Goal: Task Accomplishment & Management: Complete application form

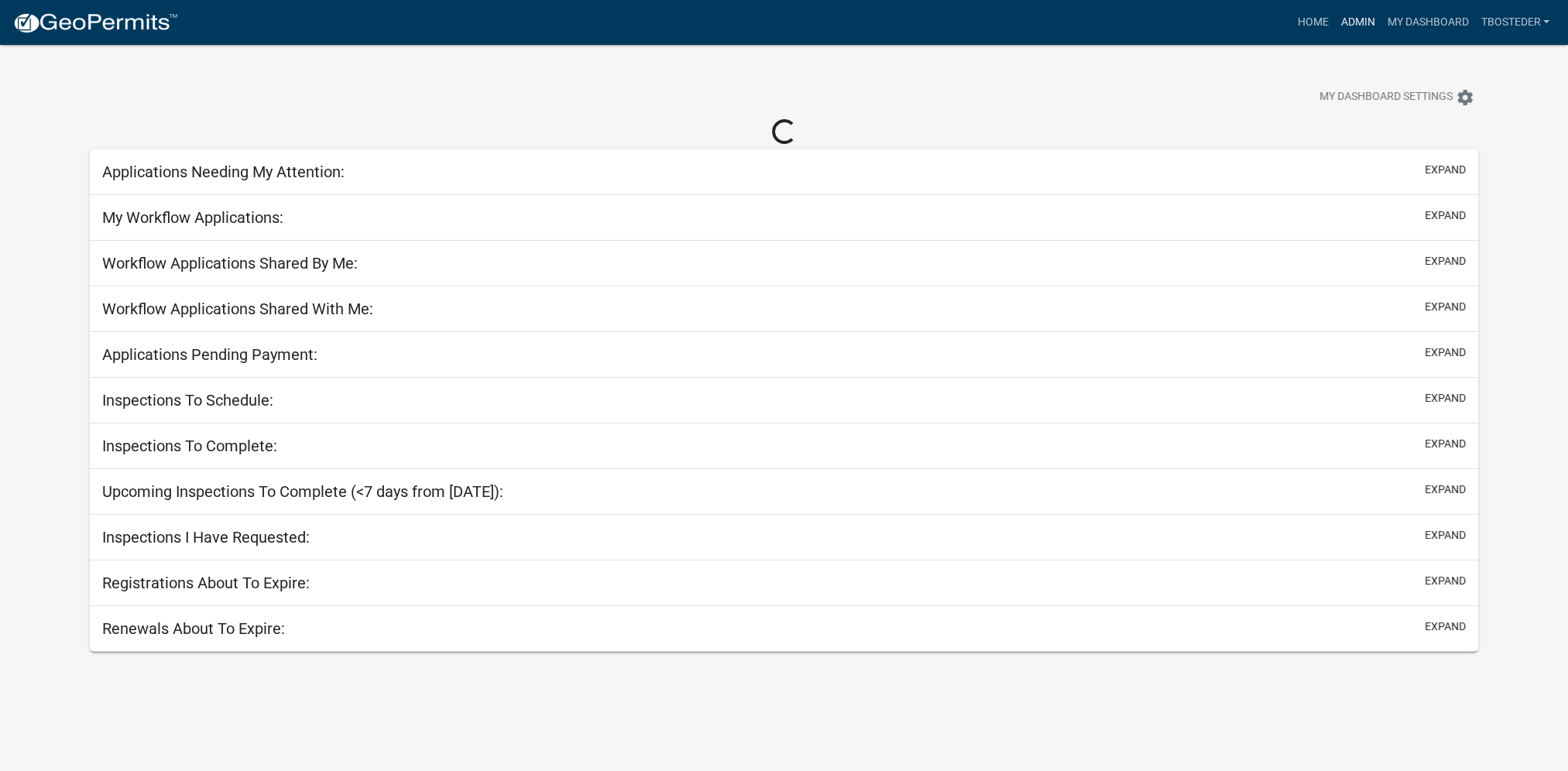
click at [1345, 24] on link "Admin" at bounding box center [1358, 22] width 46 height 30
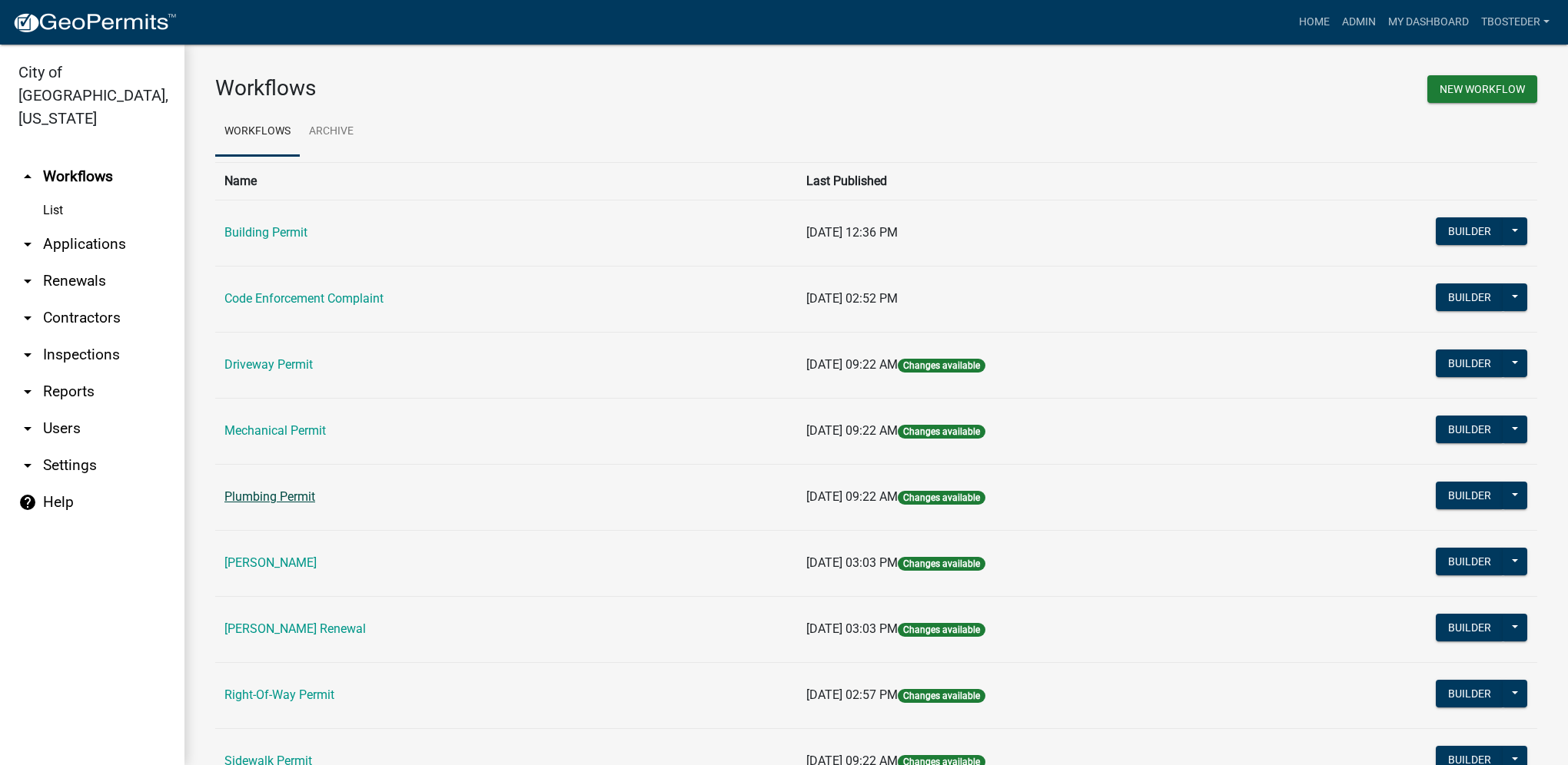
click at [284, 496] on link "Plumbing Permit" at bounding box center [269, 497] width 91 height 15
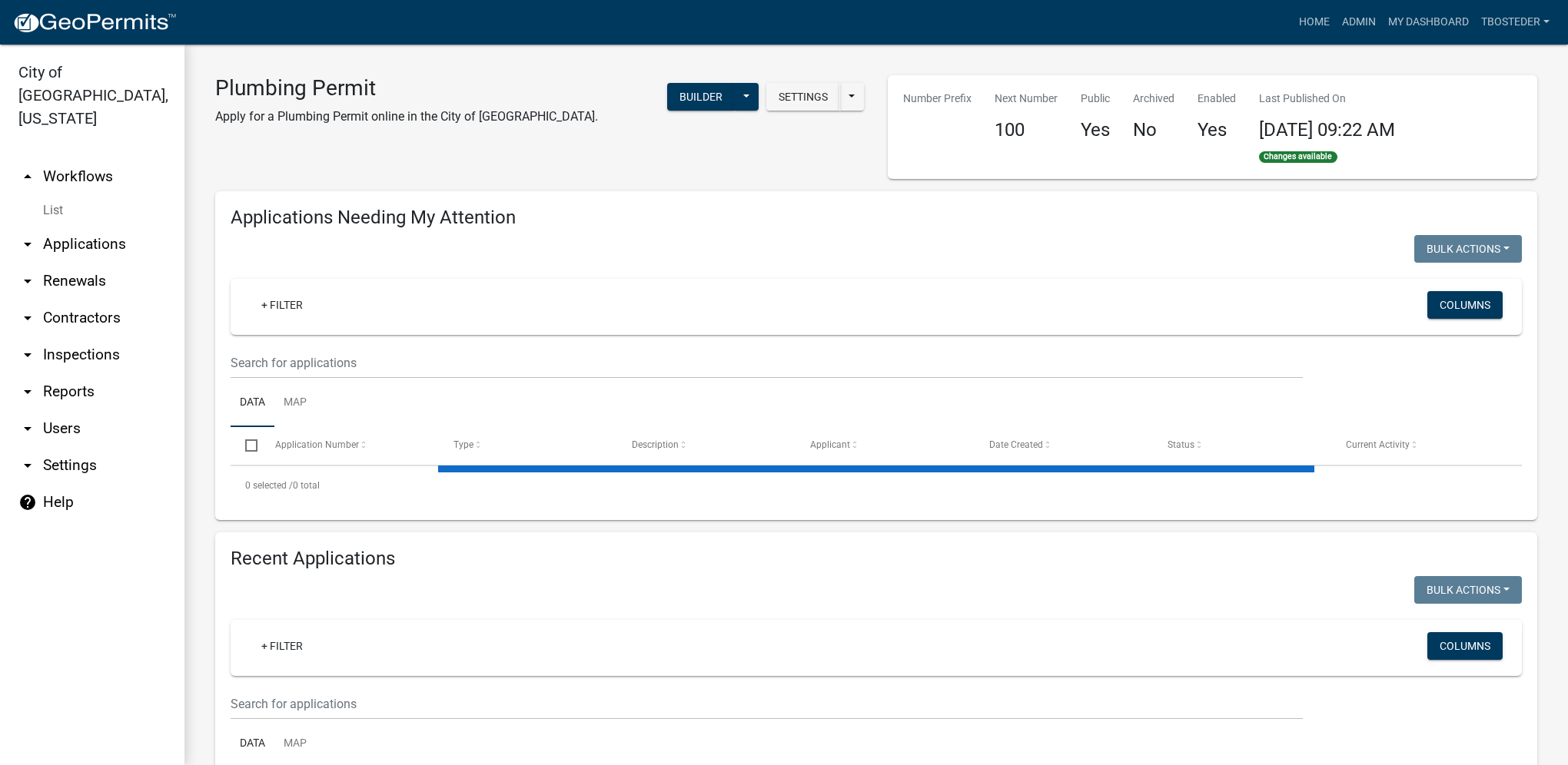
select select "1: 25"
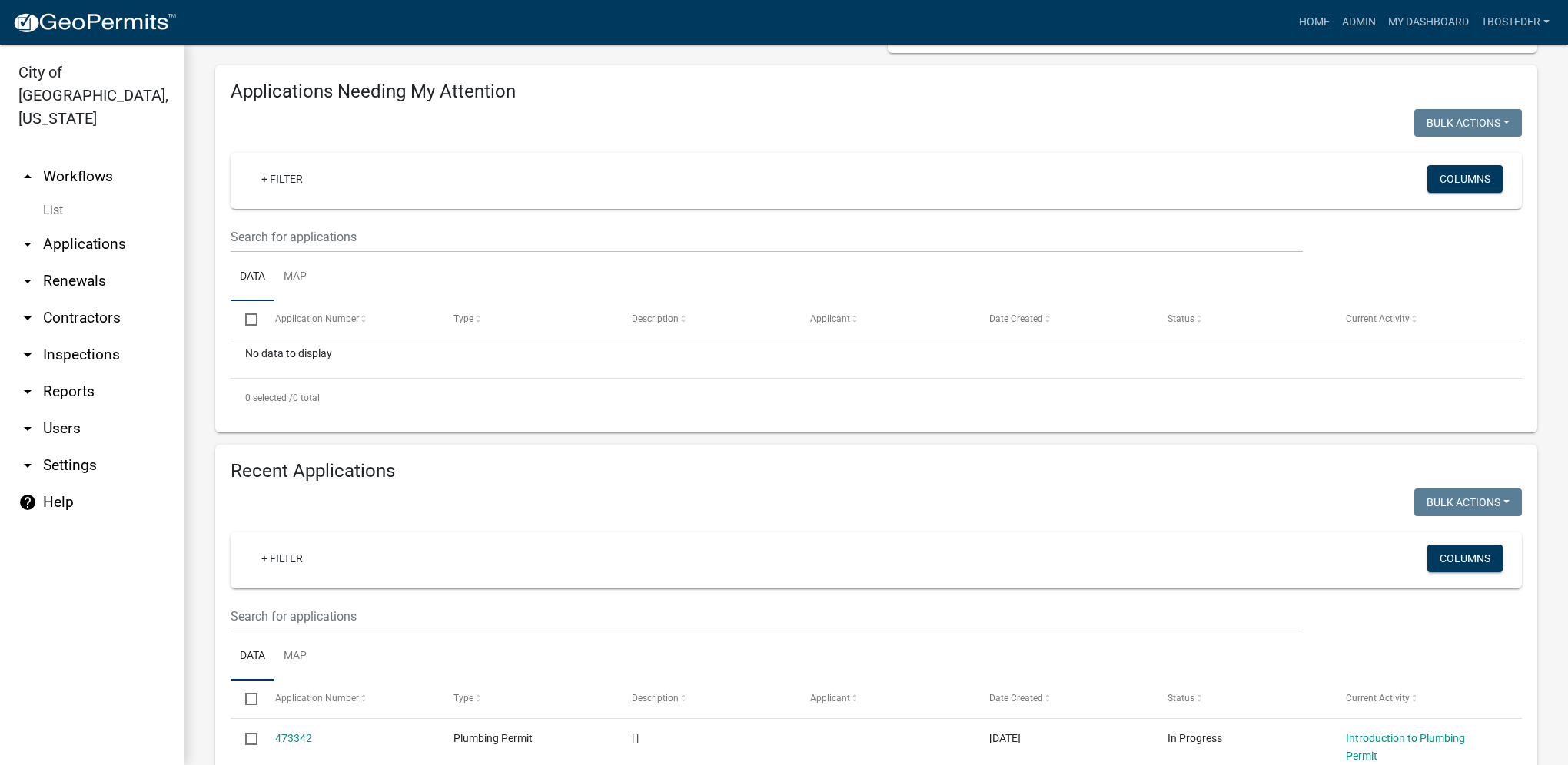
scroll to position [153, 0]
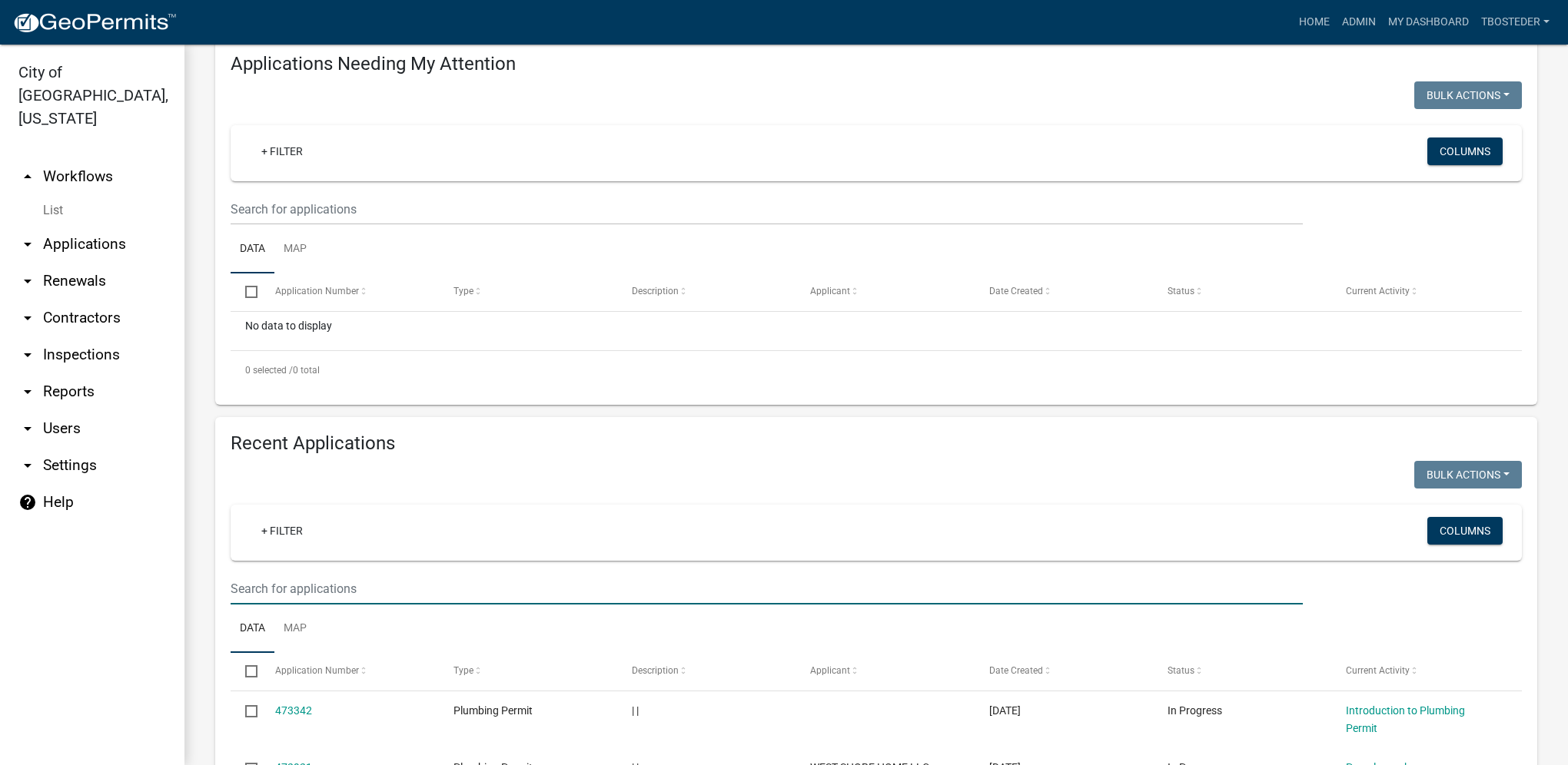
click at [299, 596] on input "text" at bounding box center [766, 589] width 1072 height 31
type input "1203 n e"
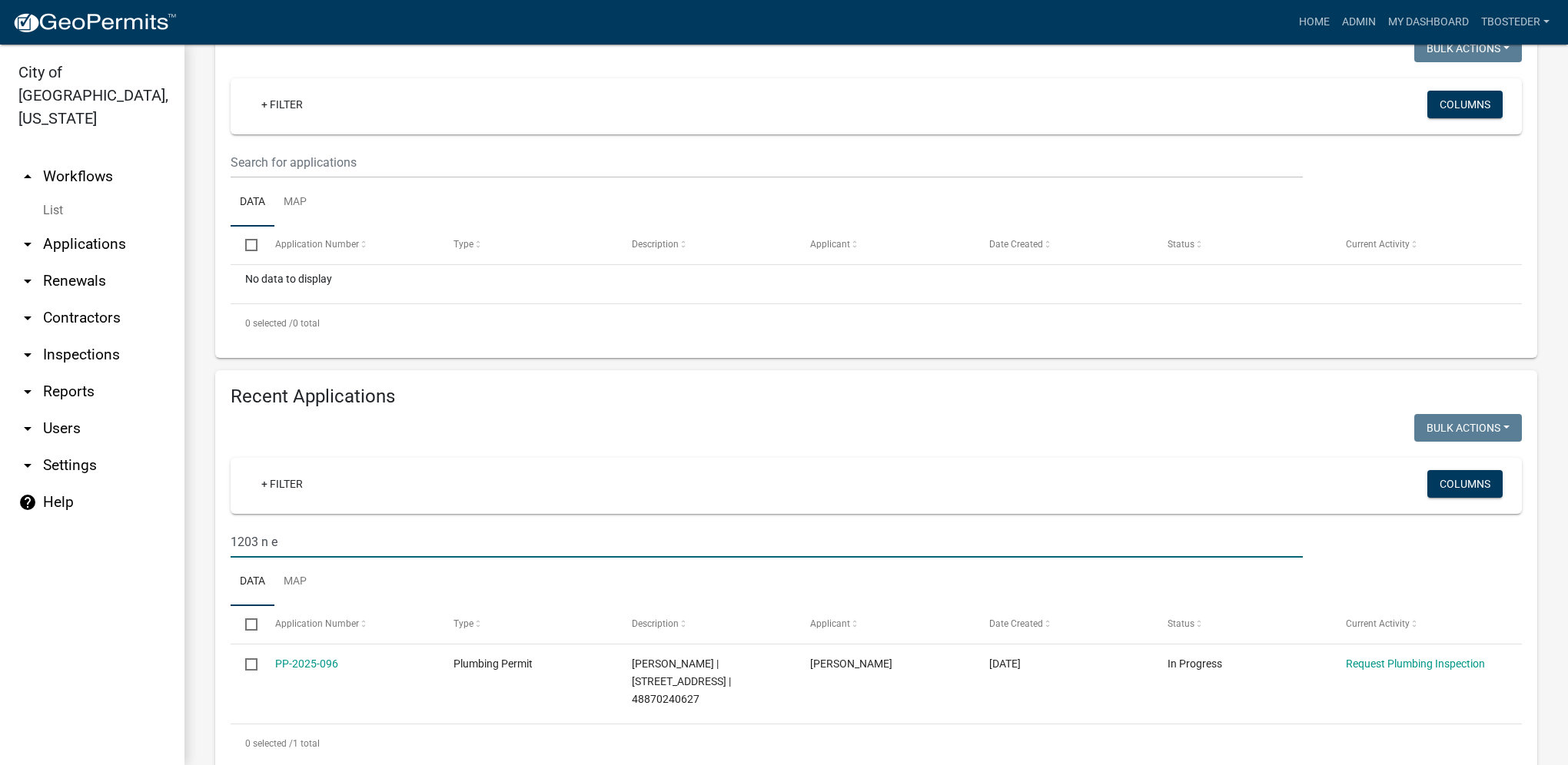
scroll to position [227, 0]
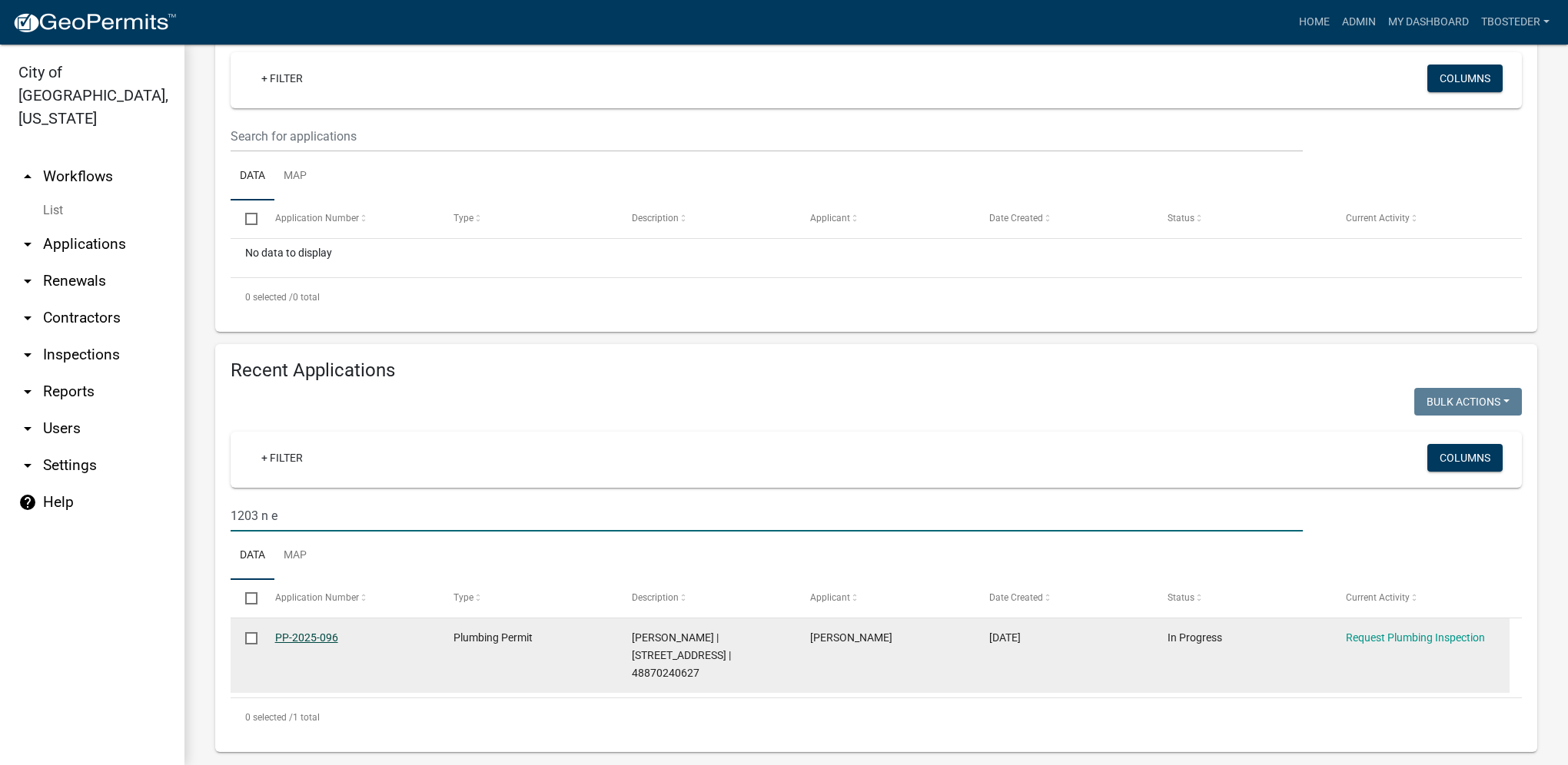
click at [304, 639] on link "PP-2025-096" at bounding box center [307, 637] width 63 height 12
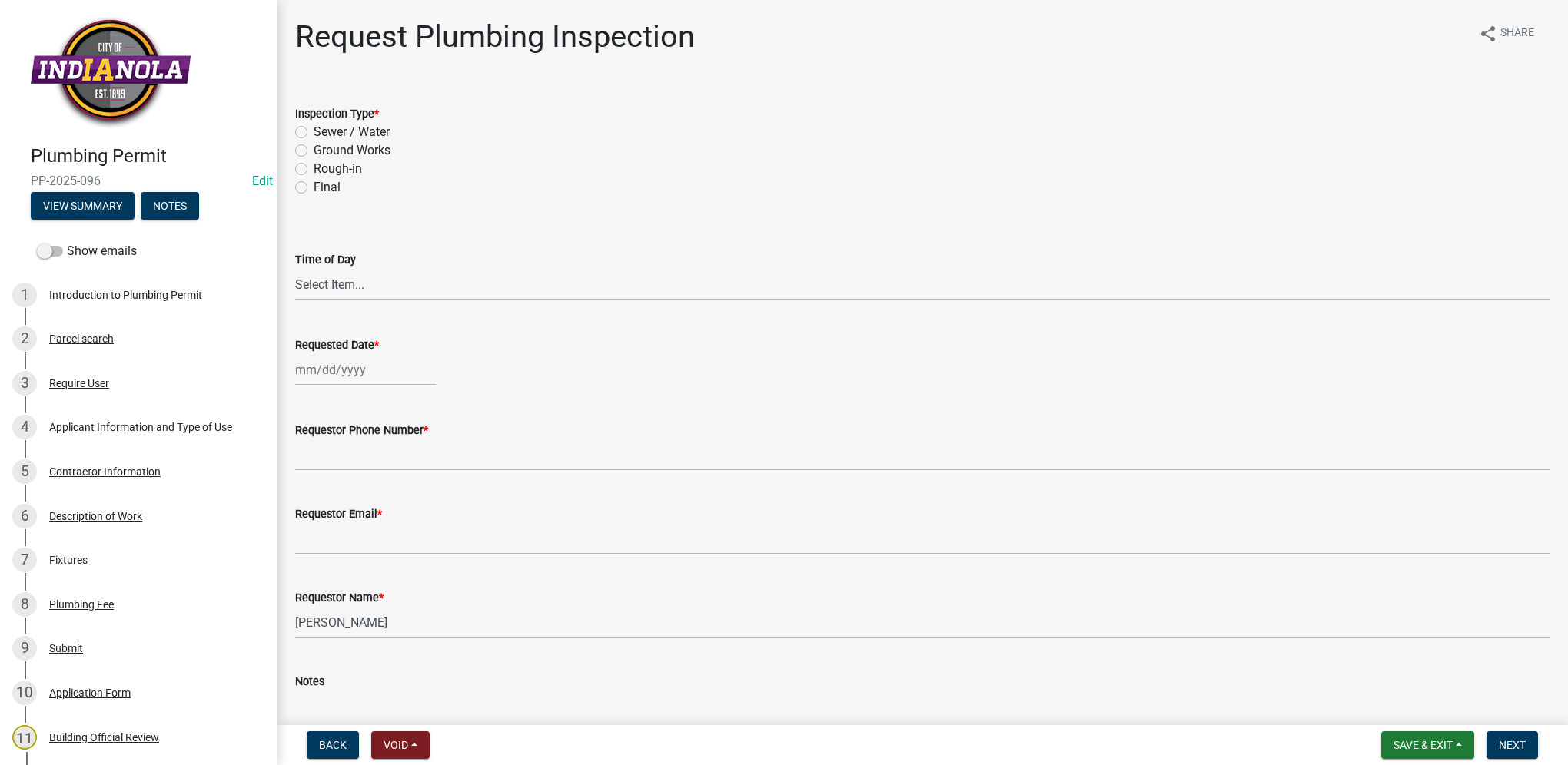
click at [313, 135] on label "Sewer / Water" at bounding box center [351, 132] width 76 height 18
click at [313, 133] on input "Sewer / Water" at bounding box center [318, 128] width 10 height 10
radio input "true"
click at [350, 289] on select "Select Item... AM PM" at bounding box center [922, 285] width 1255 height 31
click at [432, 234] on form "Time of Day Select Item... AM PM" at bounding box center [922, 266] width 1255 height 68
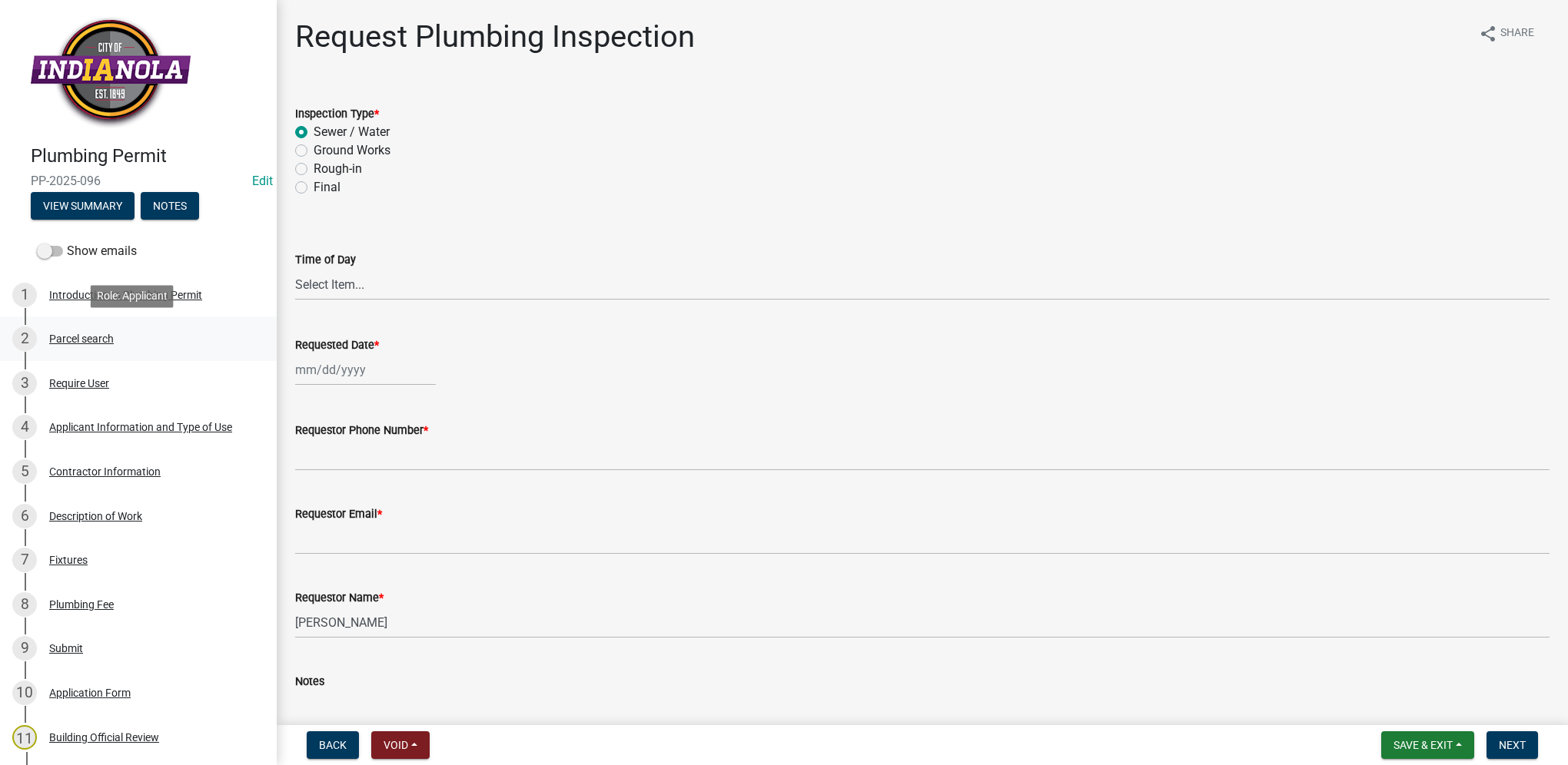
click at [73, 345] on div "2 Parcel search" at bounding box center [131, 339] width 240 height 25
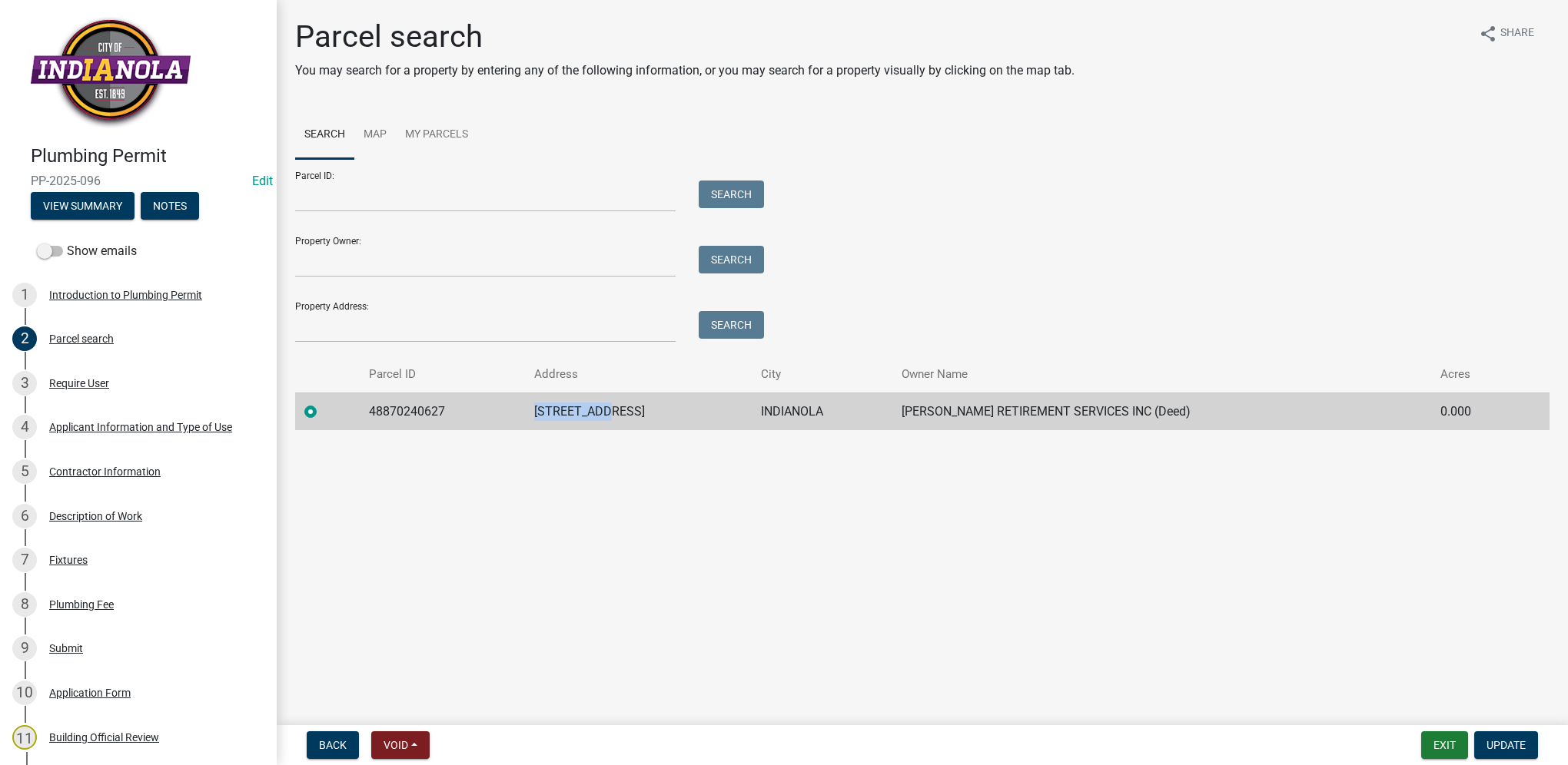
drag, startPoint x: 557, startPoint y: 416, endPoint x: 687, endPoint y: 422, distance: 130.1
click at [687, 422] on tr "48870240627 1203 N E ST INDIANOLA WESLEY RETIREMENT SERVICES INC (Deed) 0.000" at bounding box center [922, 411] width 1255 height 38
drag, startPoint x: 687, startPoint y: 422, endPoint x: 615, endPoint y: 415, distance: 72.3
copy tr "1203 N E ST"
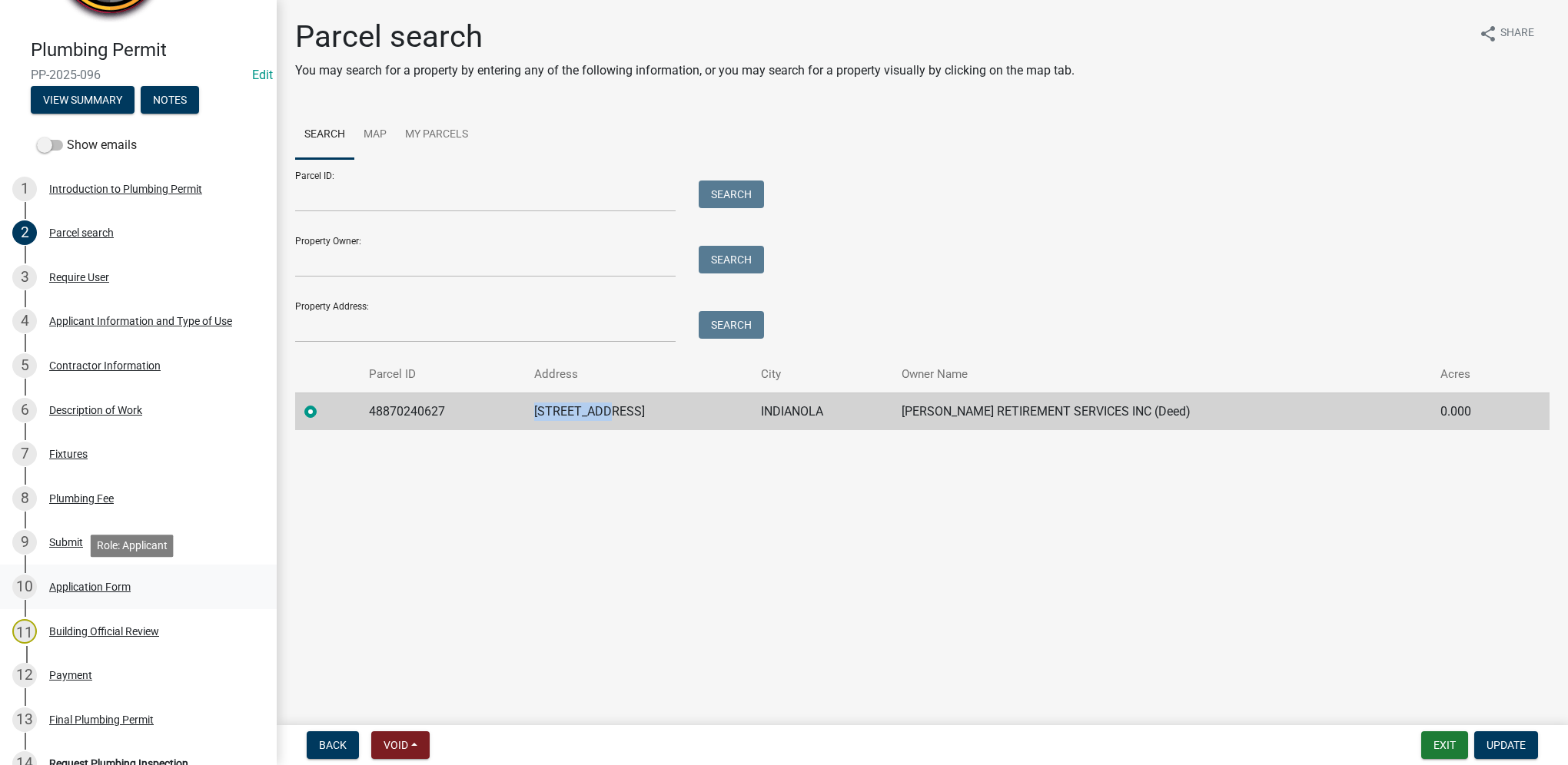
scroll to position [231, 0]
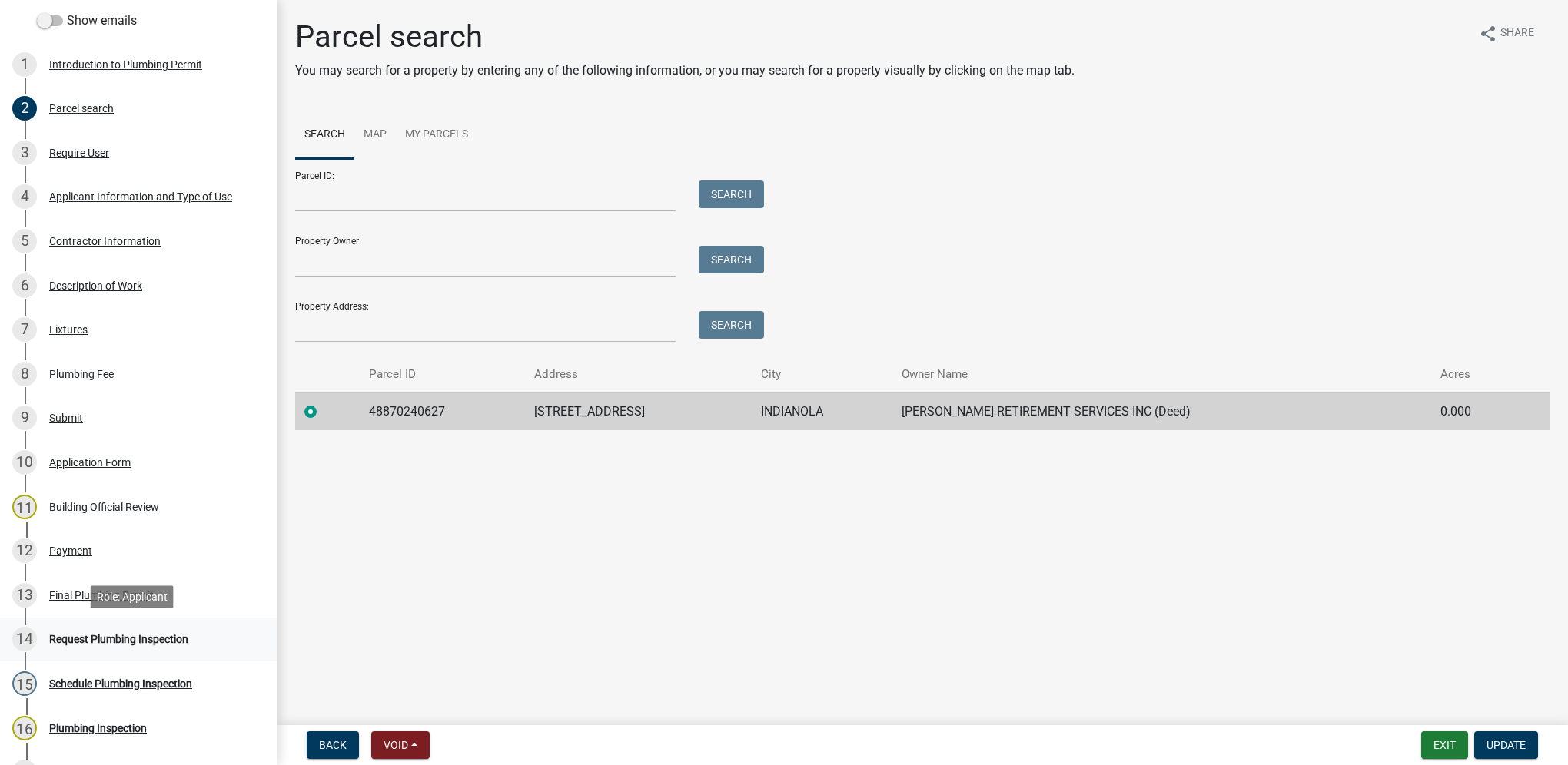
click at [103, 626] on link "14 Request Plumbing Inspection" at bounding box center [138, 640] width 276 height 45
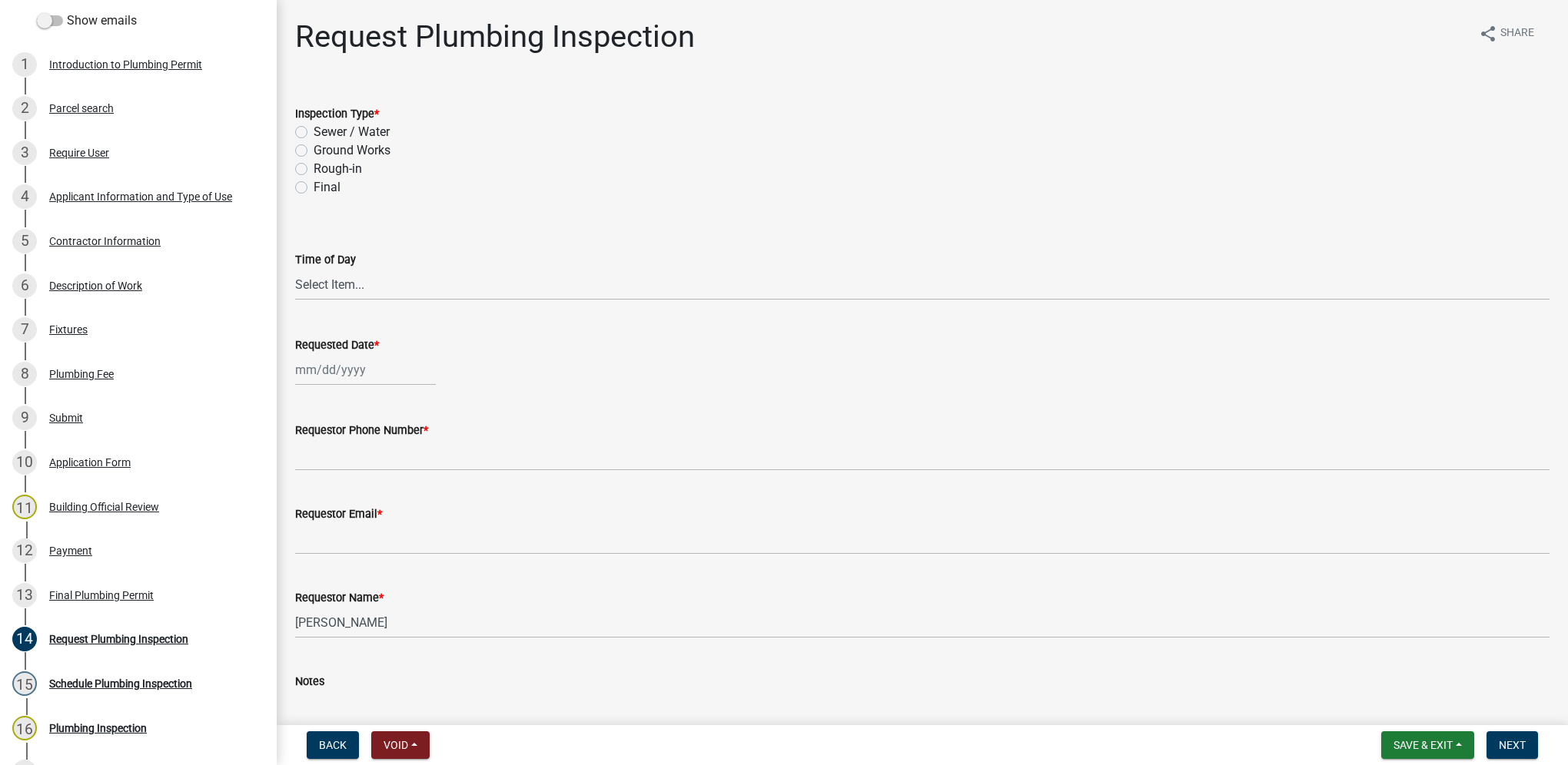
drag, startPoint x: 299, startPoint y: 129, endPoint x: 310, endPoint y: 182, distance: 54.1
click at [313, 129] on label "Sewer / Water" at bounding box center [351, 132] width 76 height 18
click at [313, 129] on input "Sewer / Water" at bounding box center [318, 128] width 10 height 10
radio input "true"
click at [325, 298] on select "Select Item... AM PM" at bounding box center [922, 285] width 1255 height 31
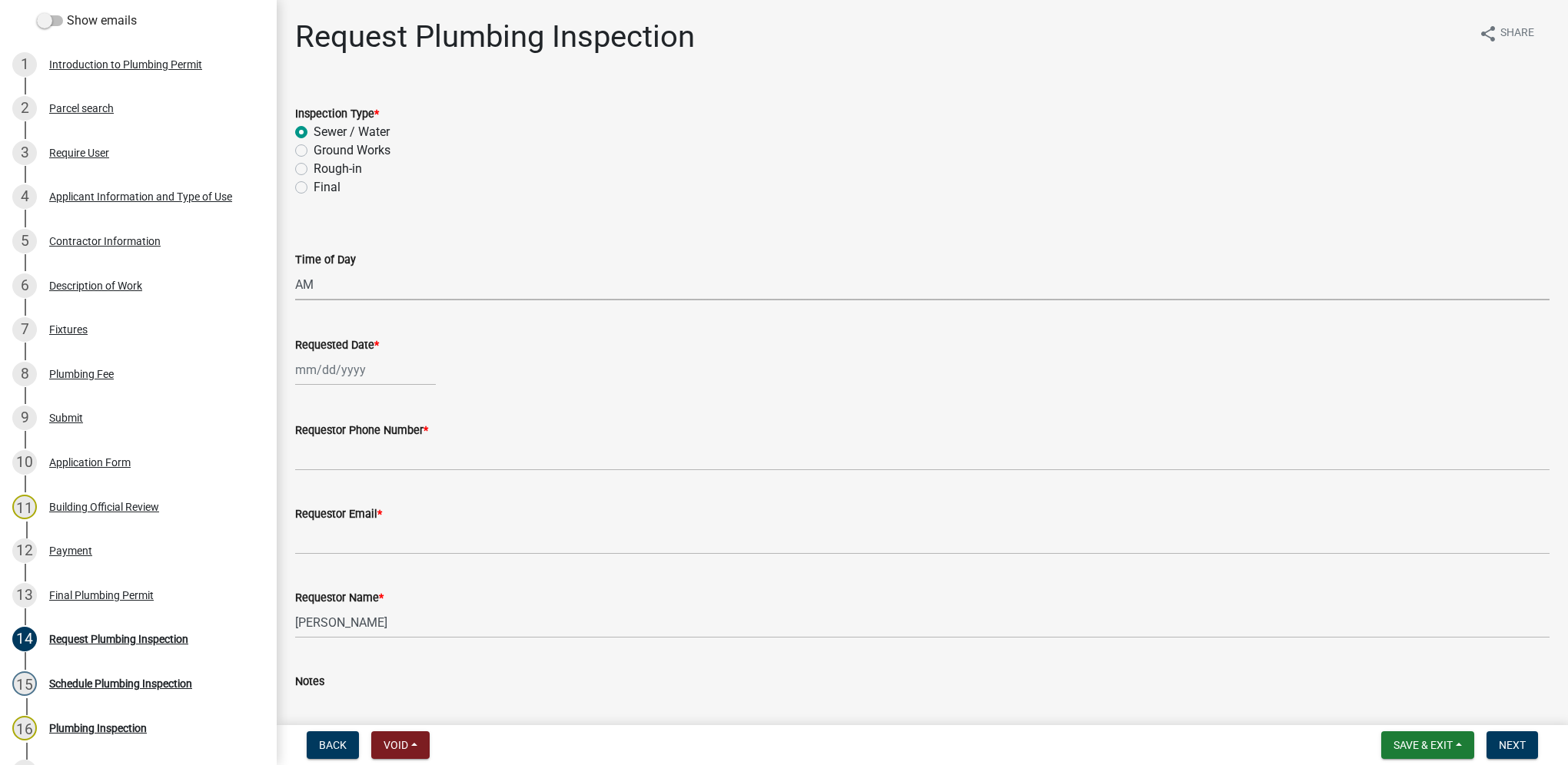
click at [295, 269] on select "Select Item... AM PM" at bounding box center [922, 285] width 1255 height 31
select select "5e6fc4d6-0be1-48fa-8ebd-0c1600940a56"
select select "9"
select select "2025"
drag, startPoint x: 331, startPoint y: 369, endPoint x: 321, endPoint y: 375, distance: 11.7
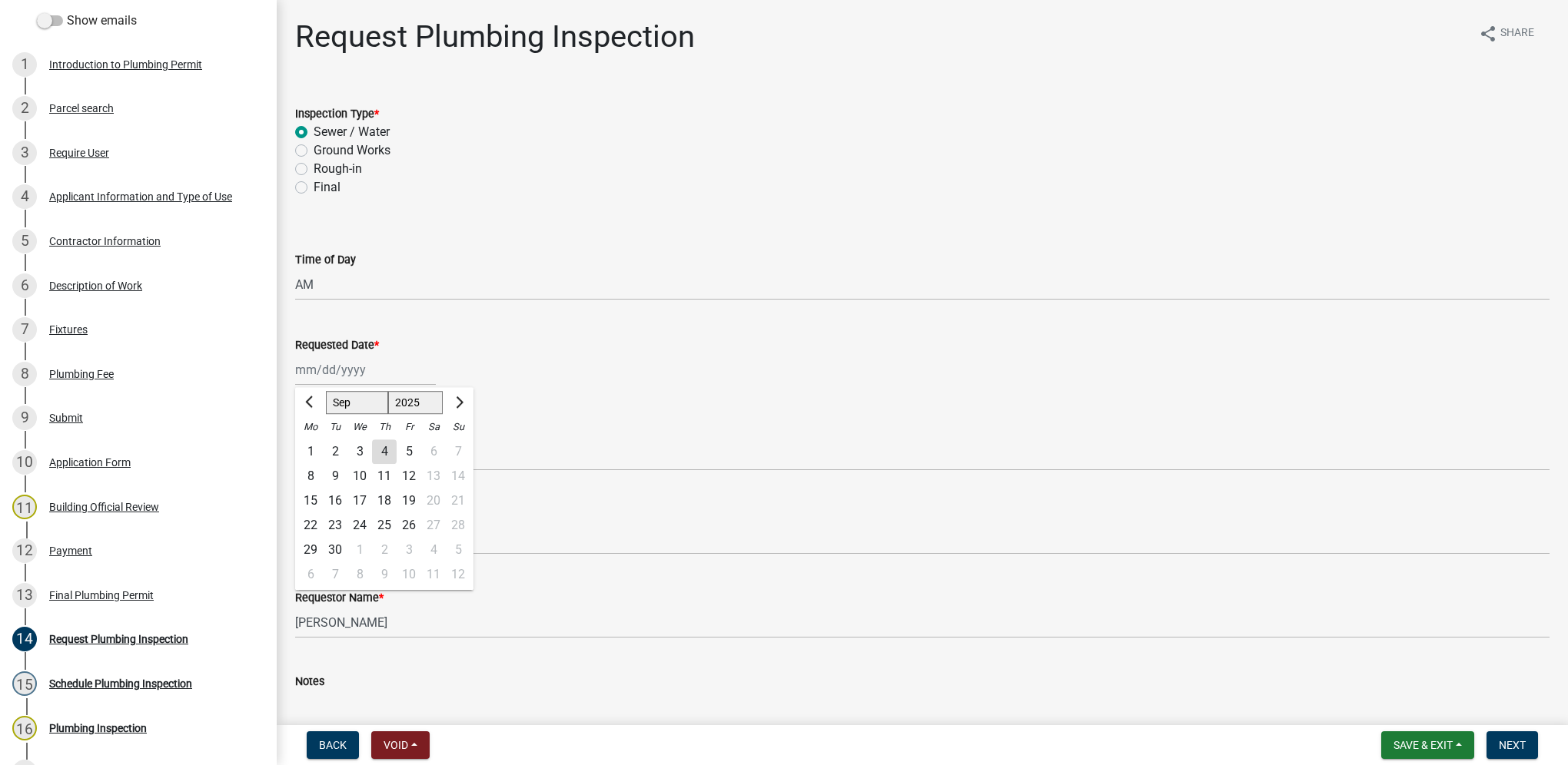
click at [331, 369] on div "Jan Feb Mar Apr May Jun Jul Aug Sep Oct Nov Dec 1525 1526 1527 1528 1529 1530 1…" at bounding box center [365, 370] width 141 height 31
click at [304, 471] on div "8" at bounding box center [310, 476] width 25 height 25
type input "09/08/2025"
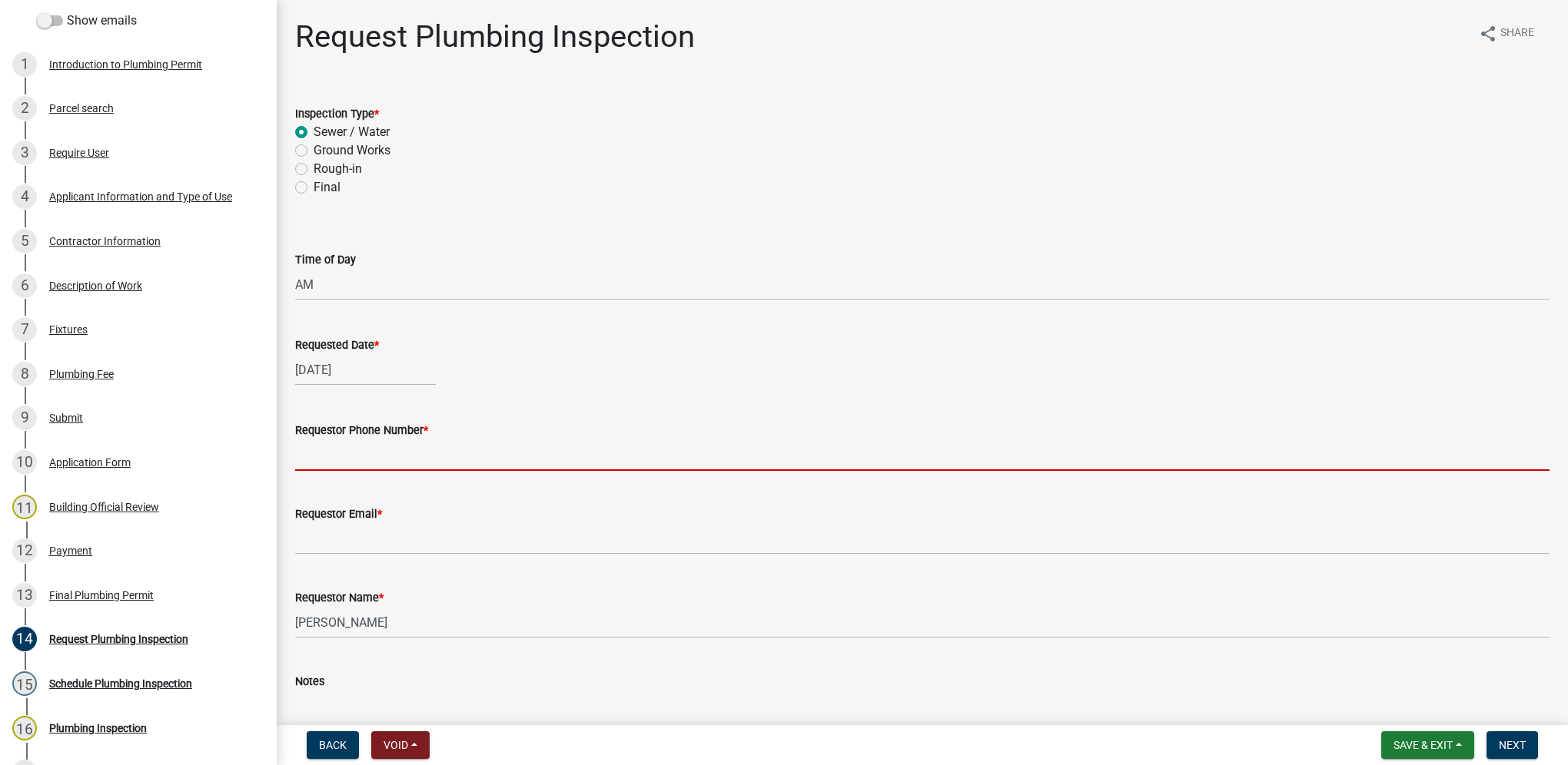
click at [318, 446] on input "Requestor Phone Number *" at bounding box center [922, 456] width 1255 height 31
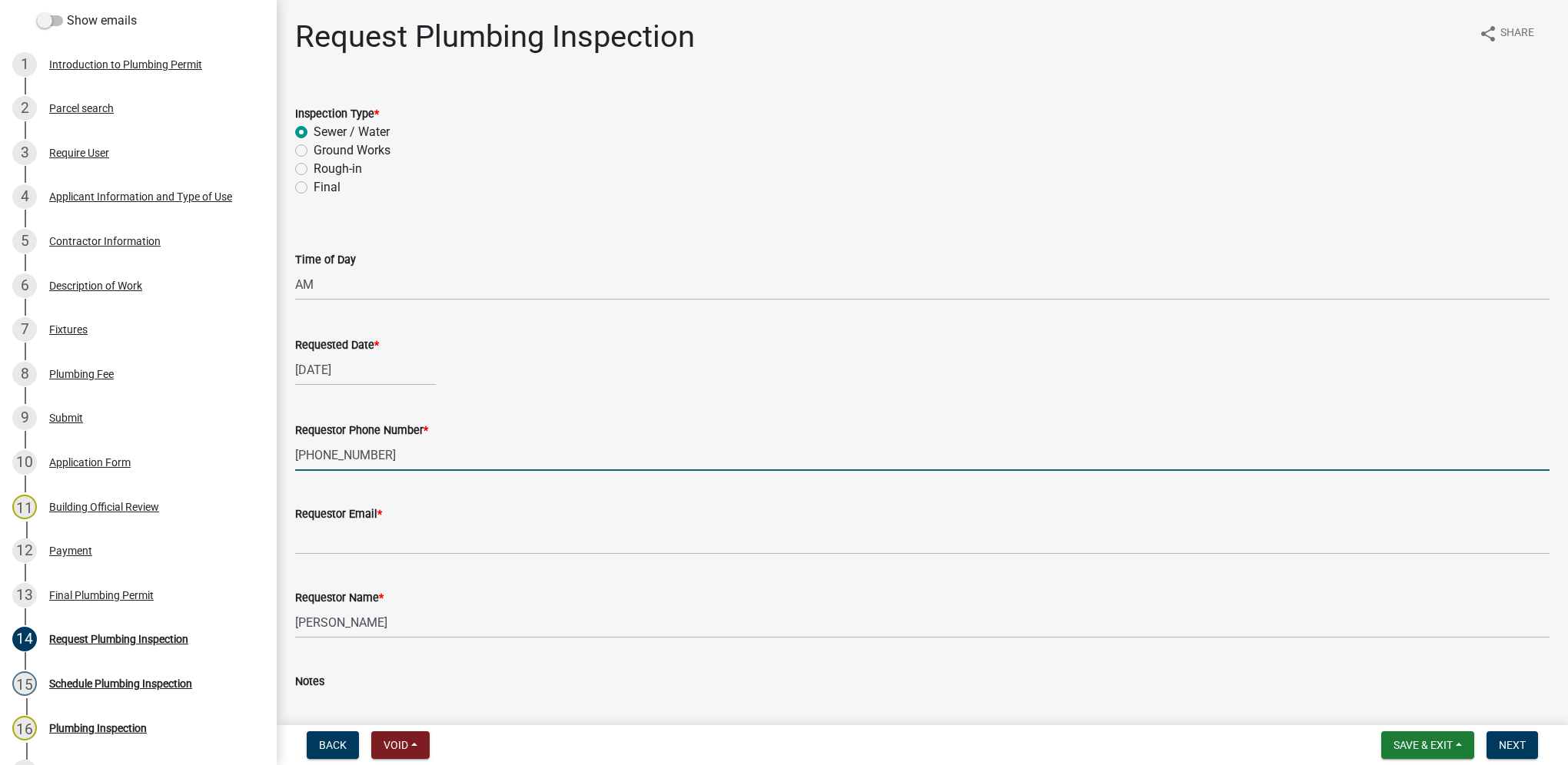
type input "515-313-6175"
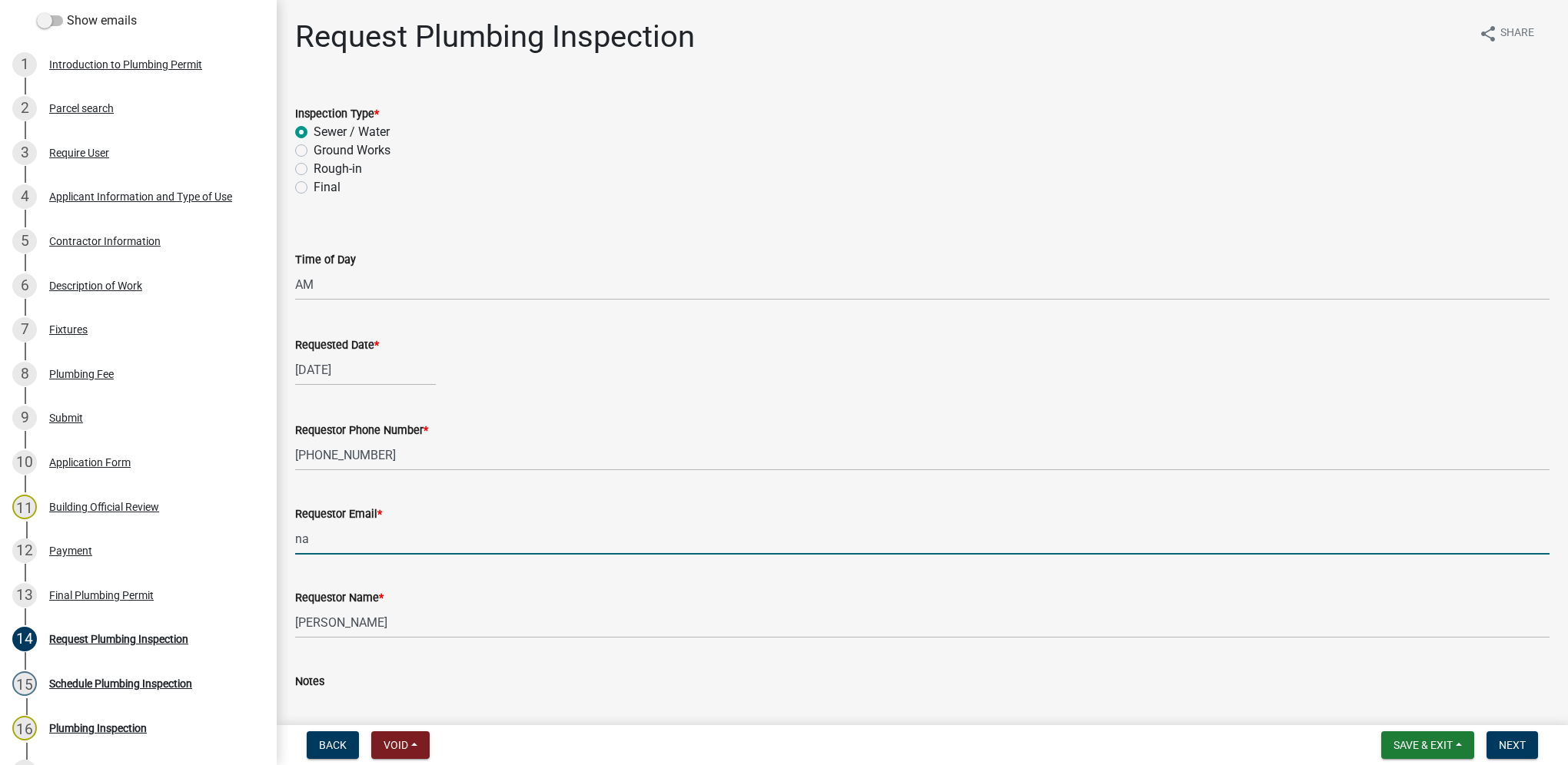
type input "na@na.com"
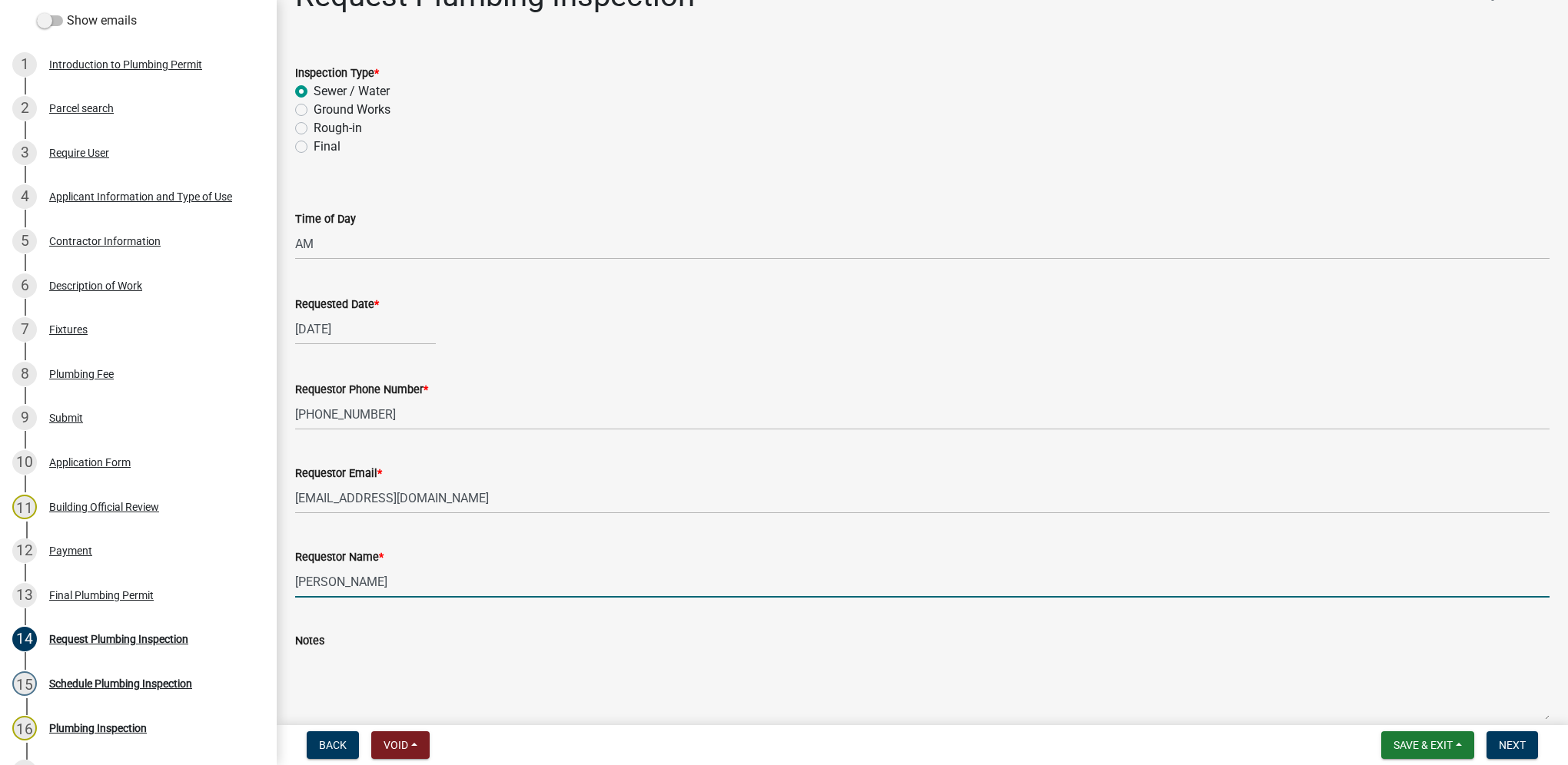
scroll to position [116, 0]
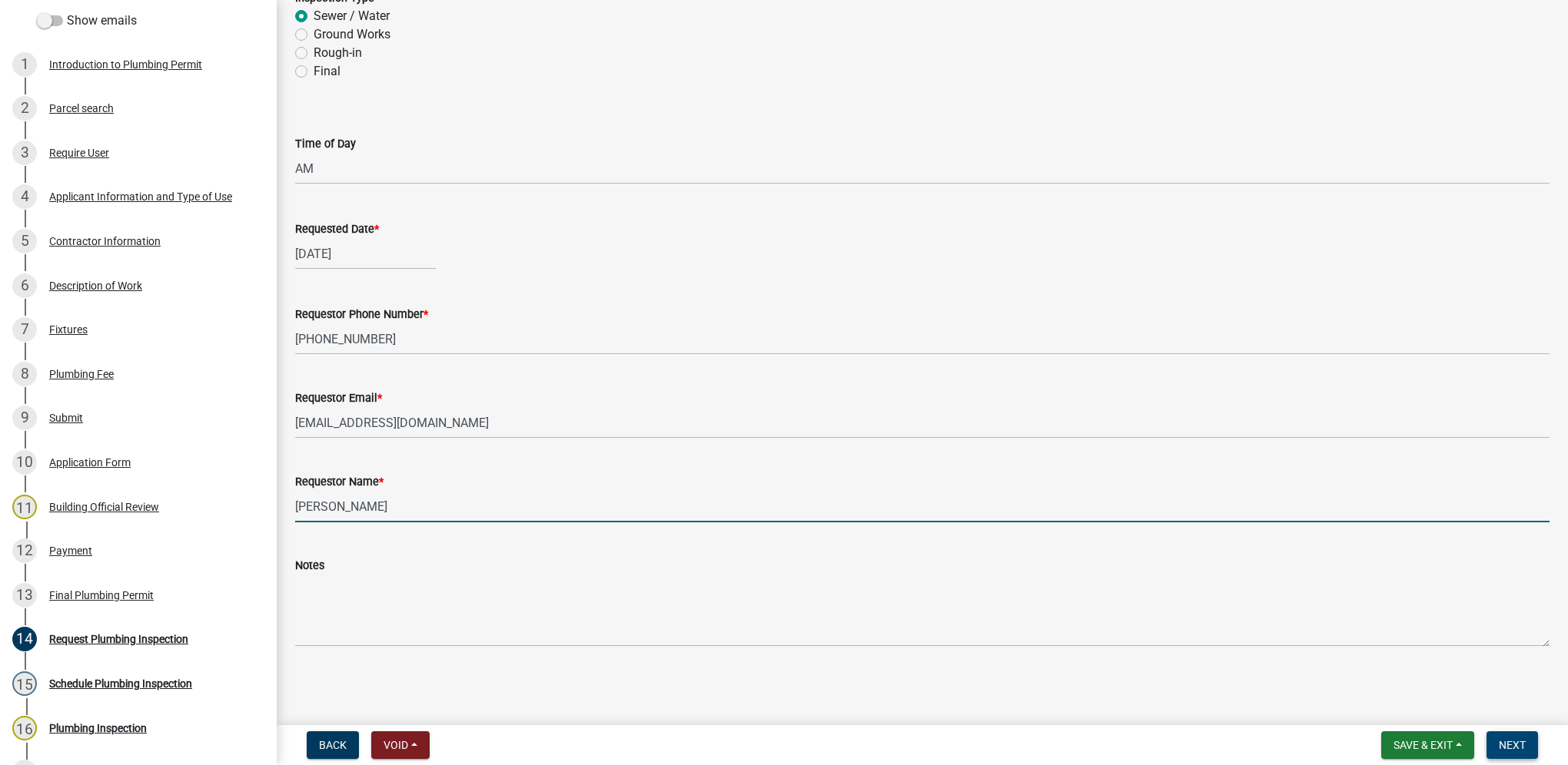
type input "Michael"
click at [1530, 741] on button "Next" at bounding box center [1512, 746] width 51 height 28
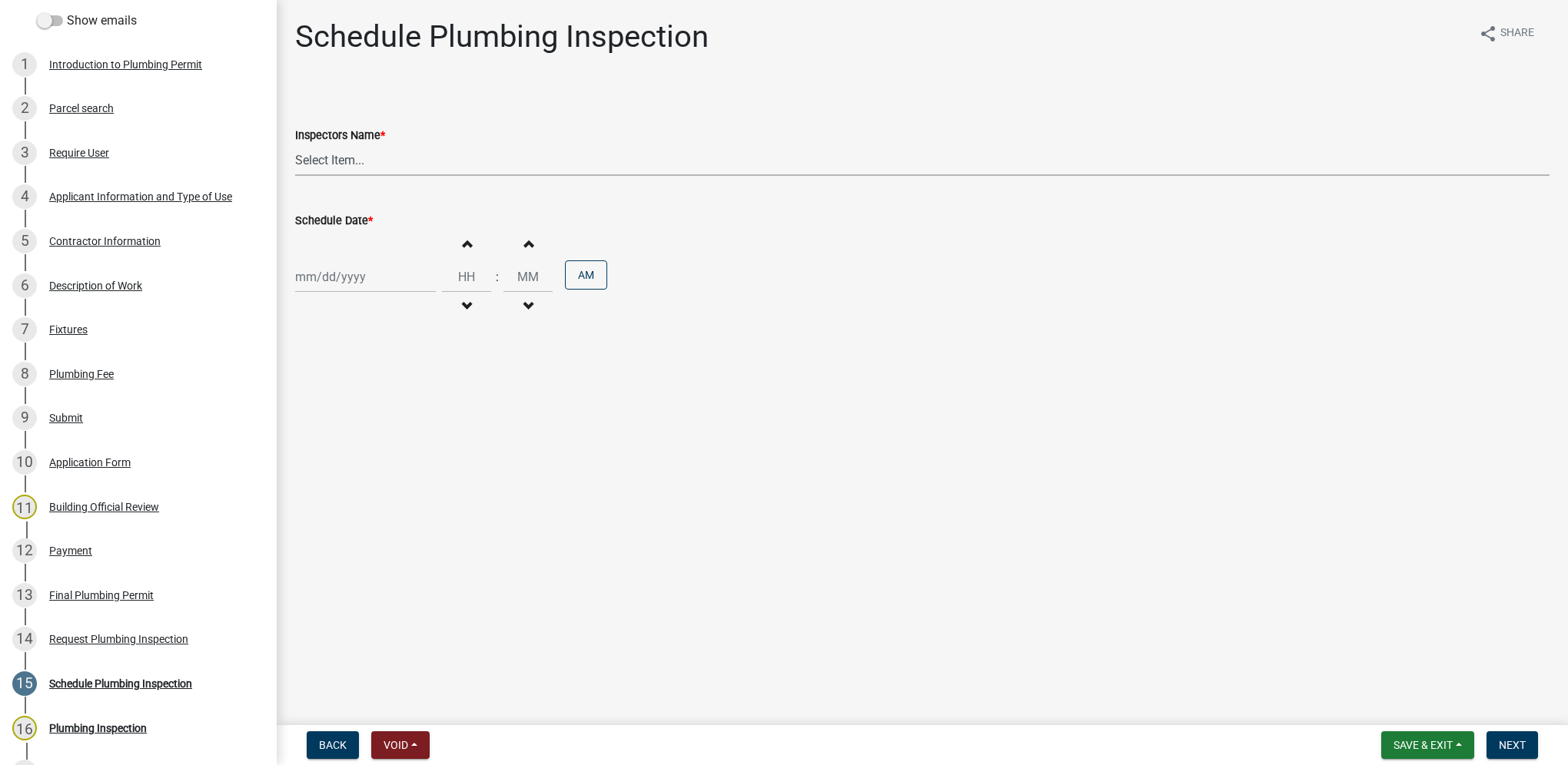
drag, startPoint x: 329, startPoint y: 169, endPoint x: 331, endPoint y: 176, distance: 7.3
click at [329, 169] on select "Select Item... IndianolaInspector (Indianola Other Inspector) T. Little (Timoth…" at bounding box center [922, 160] width 1255 height 31
select select "27b8dde7-9ed4-44e4-ae8e-5969b60be3e6"
click at [295, 144] on select "Select Item... IndianolaInspector (Indianola Other Inspector) T. Little (Timoth…" at bounding box center [922, 160] width 1255 height 31
click at [331, 266] on div at bounding box center [365, 276] width 141 height 31
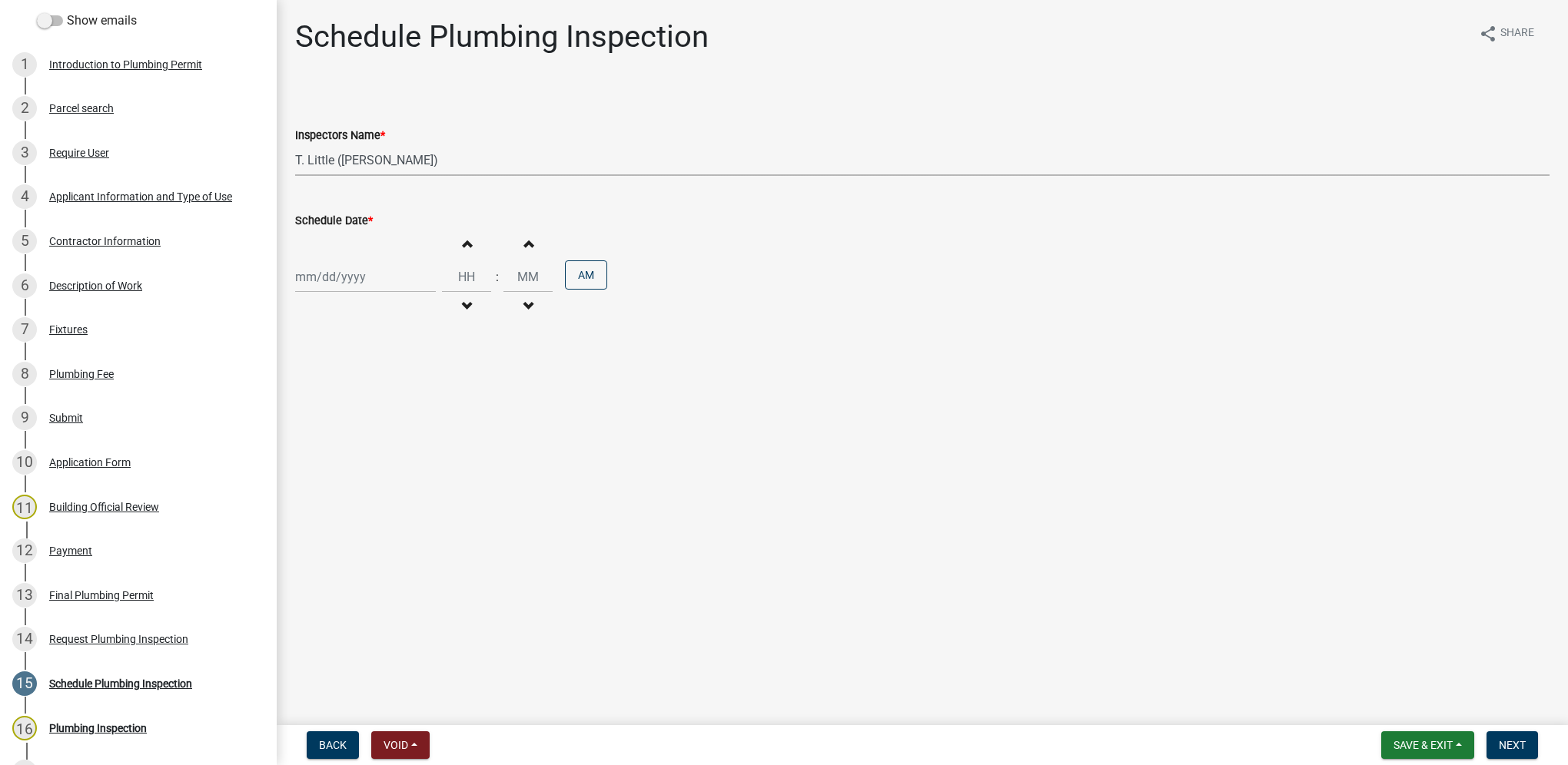
select select "9"
select select "2025"
click at [303, 386] on div "8" at bounding box center [310, 383] width 25 height 25
type input "09/08/2025"
click at [452, 279] on input "Hours" at bounding box center [467, 276] width 50 height 31
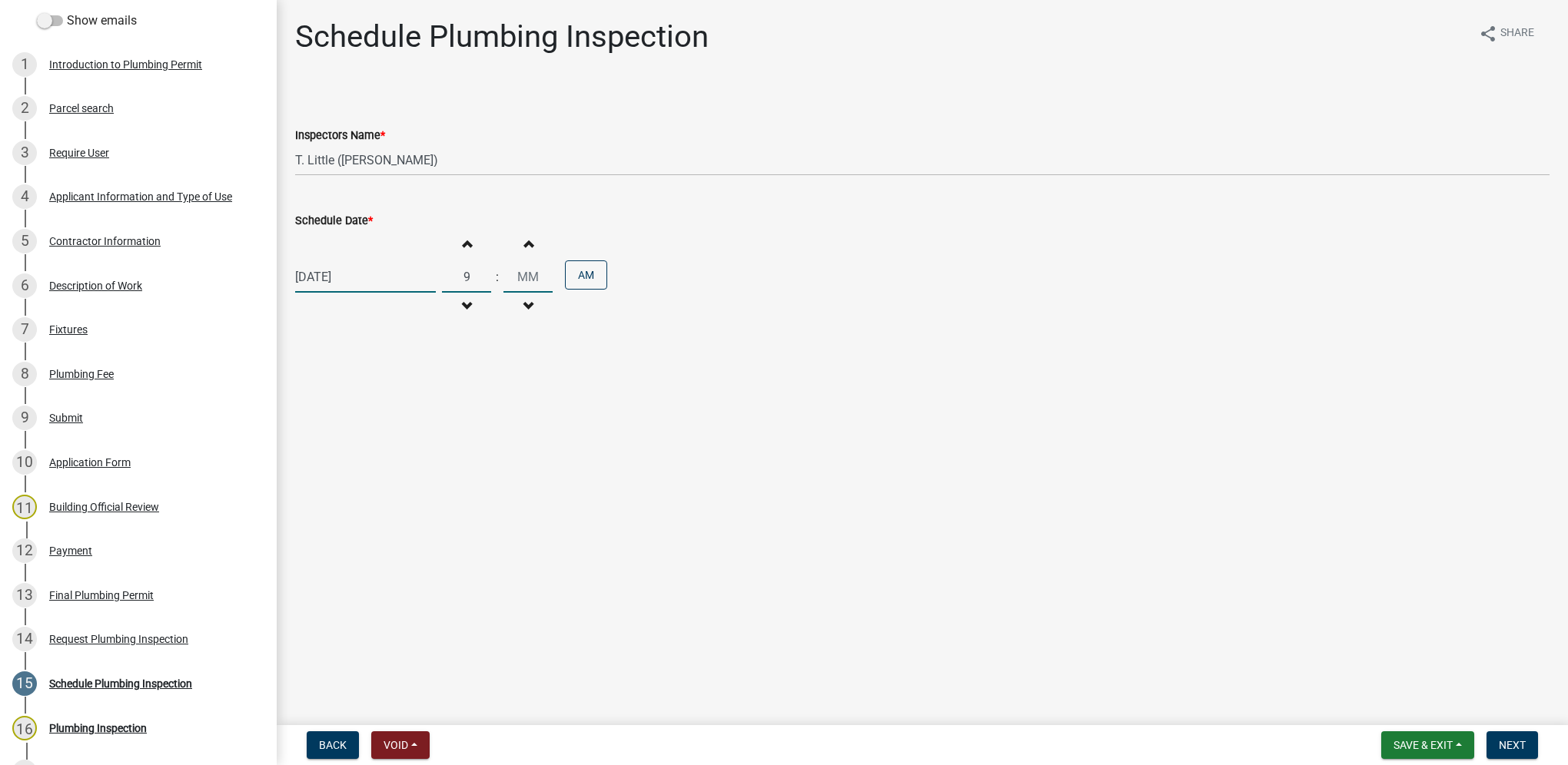
type input "09"
type input "00"
click at [1518, 734] on button "Next" at bounding box center [1512, 746] width 51 height 28
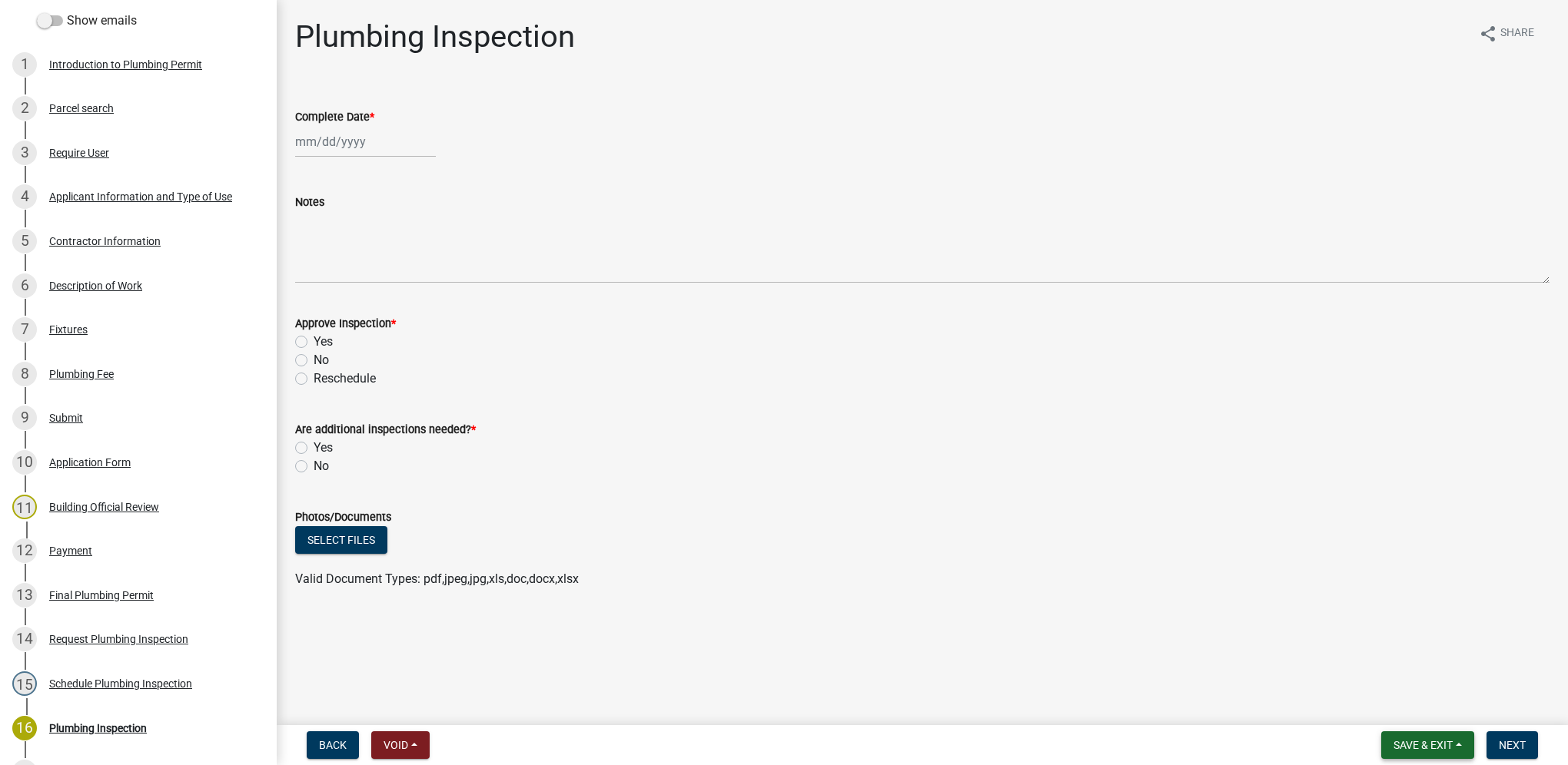
click at [1439, 751] on button "Save & Exit" at bounding box center [1427, 746] width 93 height 28
click at [1424, 718] on button "Save & Exit" at bounding box center [1413, 705] width 123 height 37
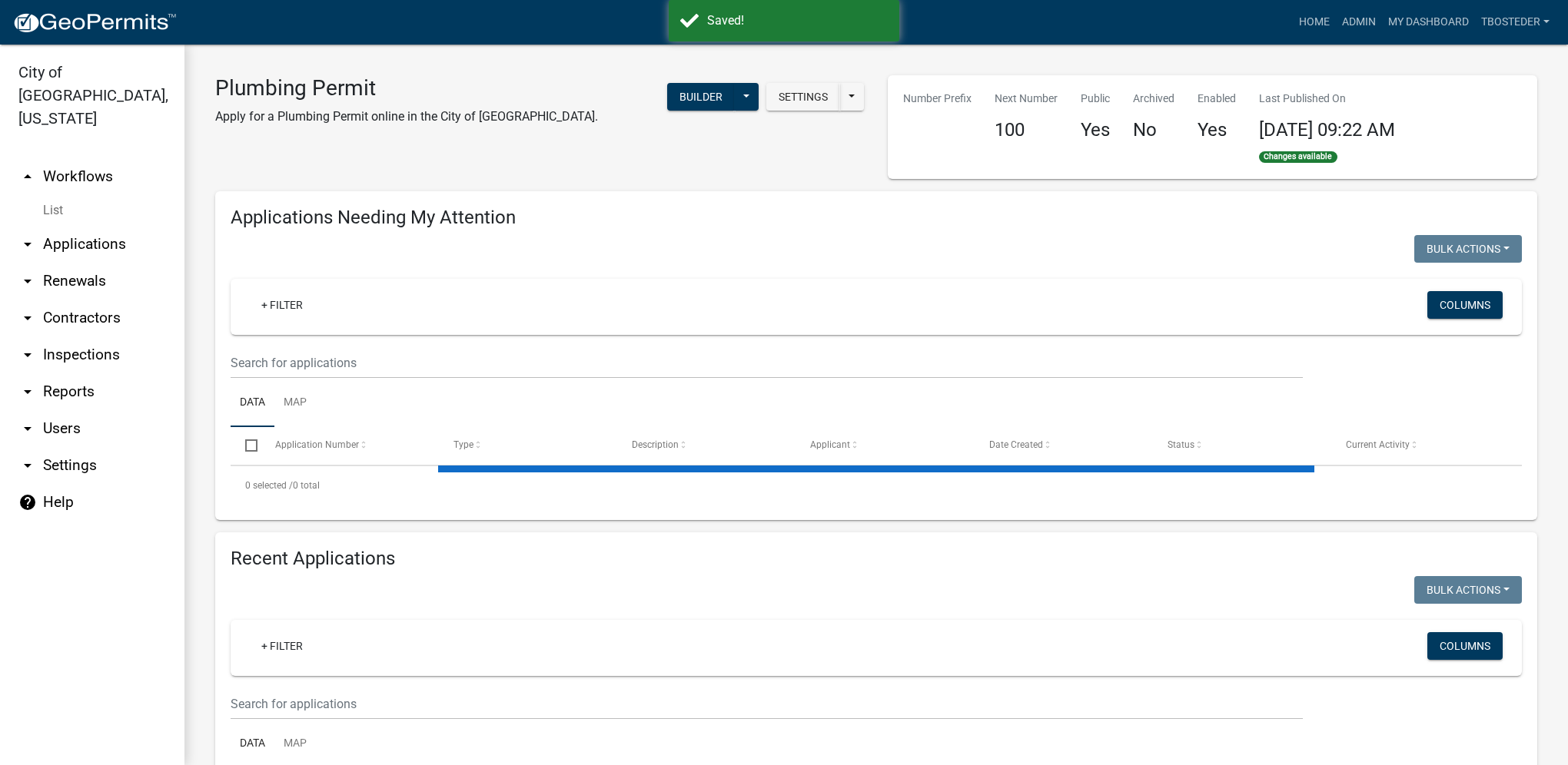
select select "1: 25"
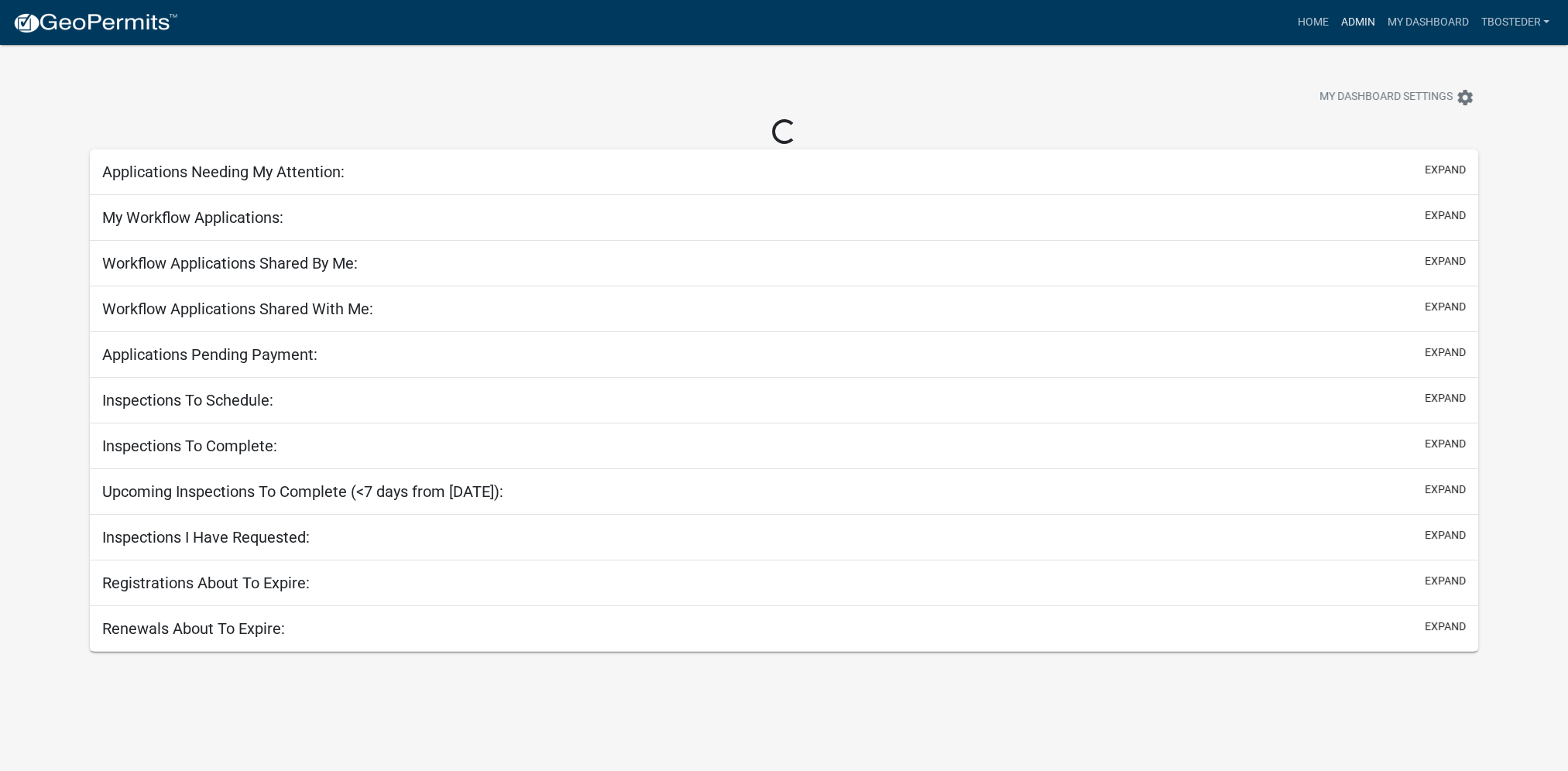
click at [1359, 29] on link "Admin" at bounding box center [1358, 22] width 46 height 30
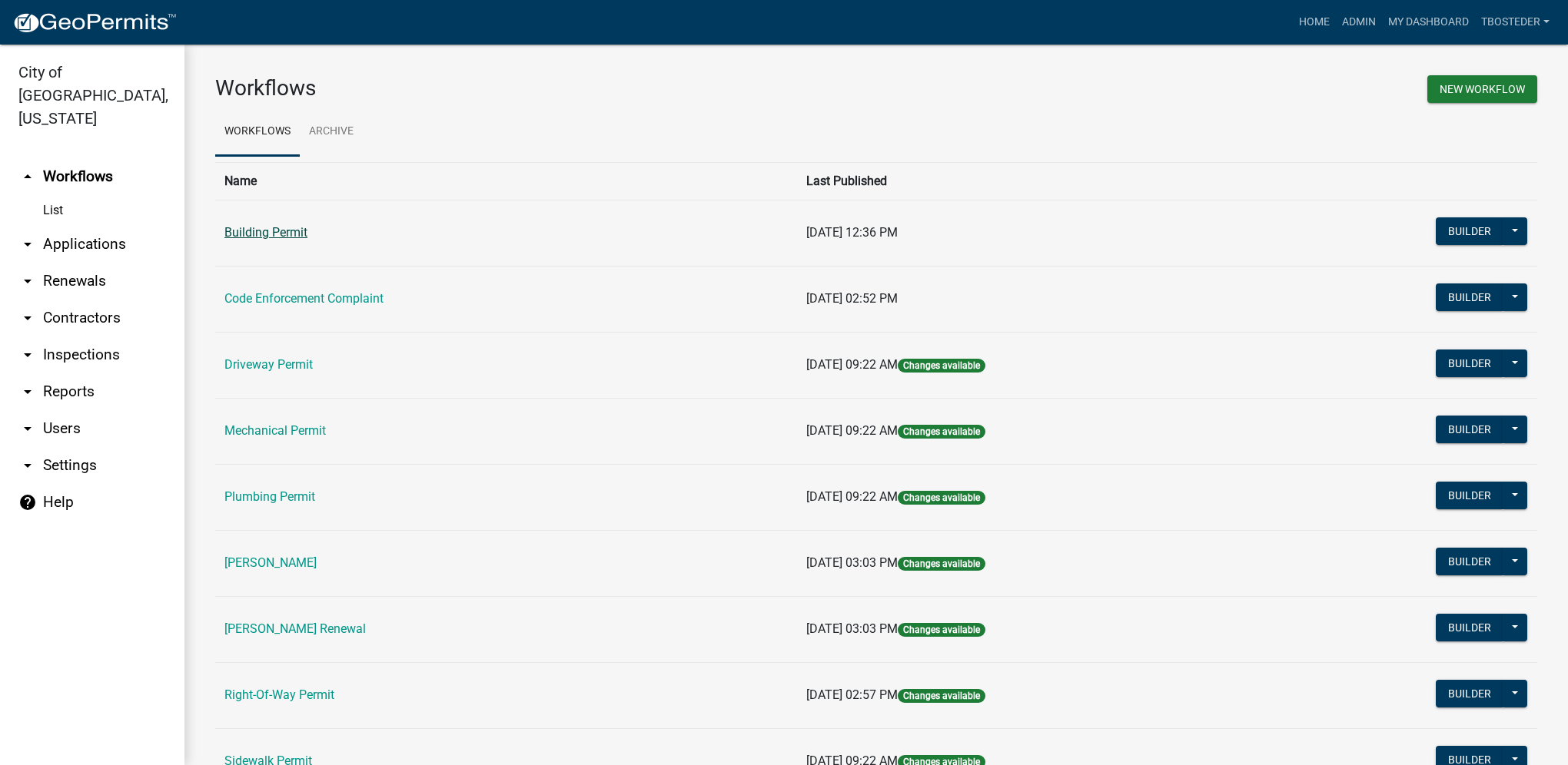
click at [252, 231] on link "Building Permit" at bounding box center [265, 232] width 83 height 15
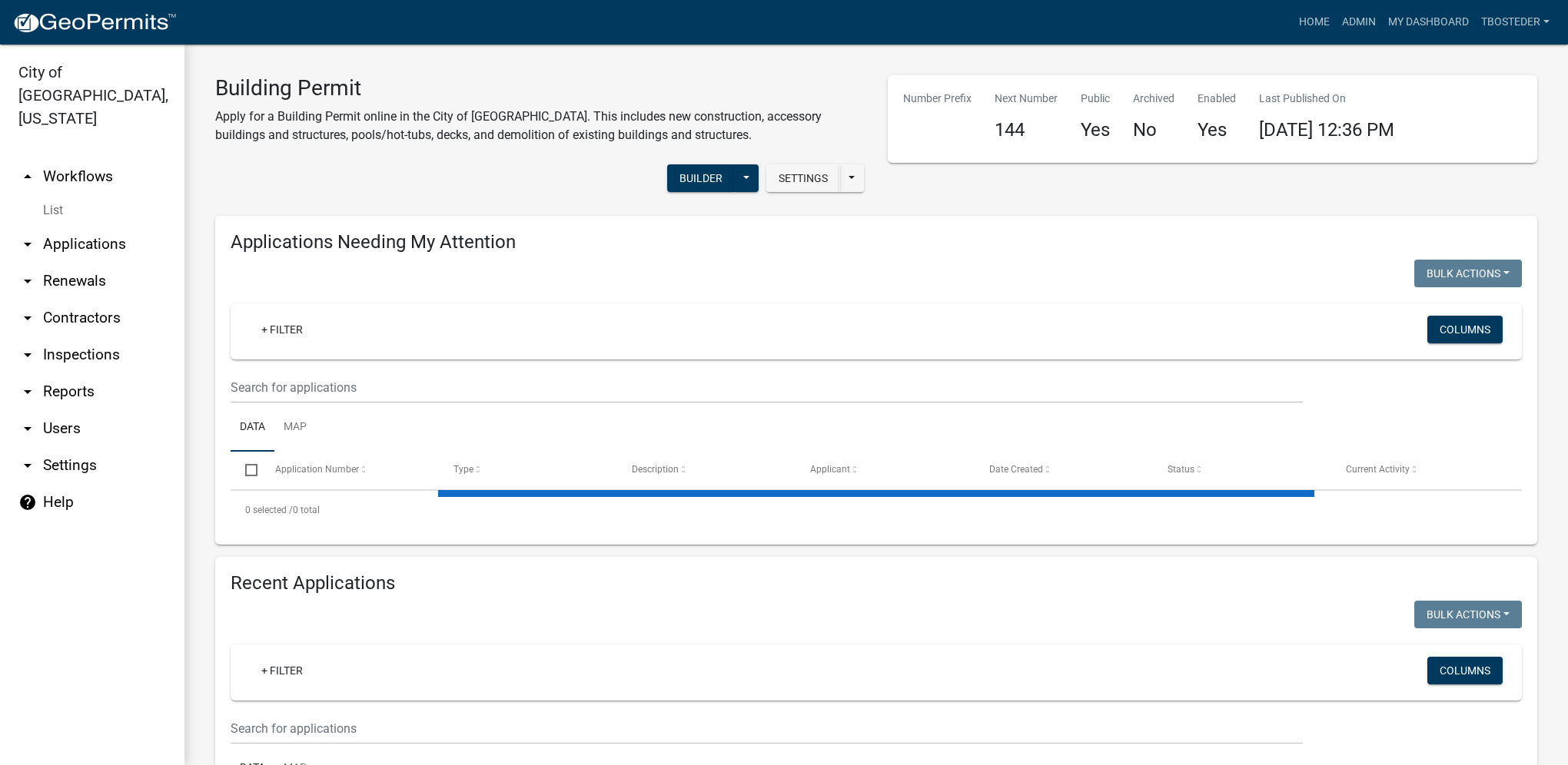
select select "1: 25"
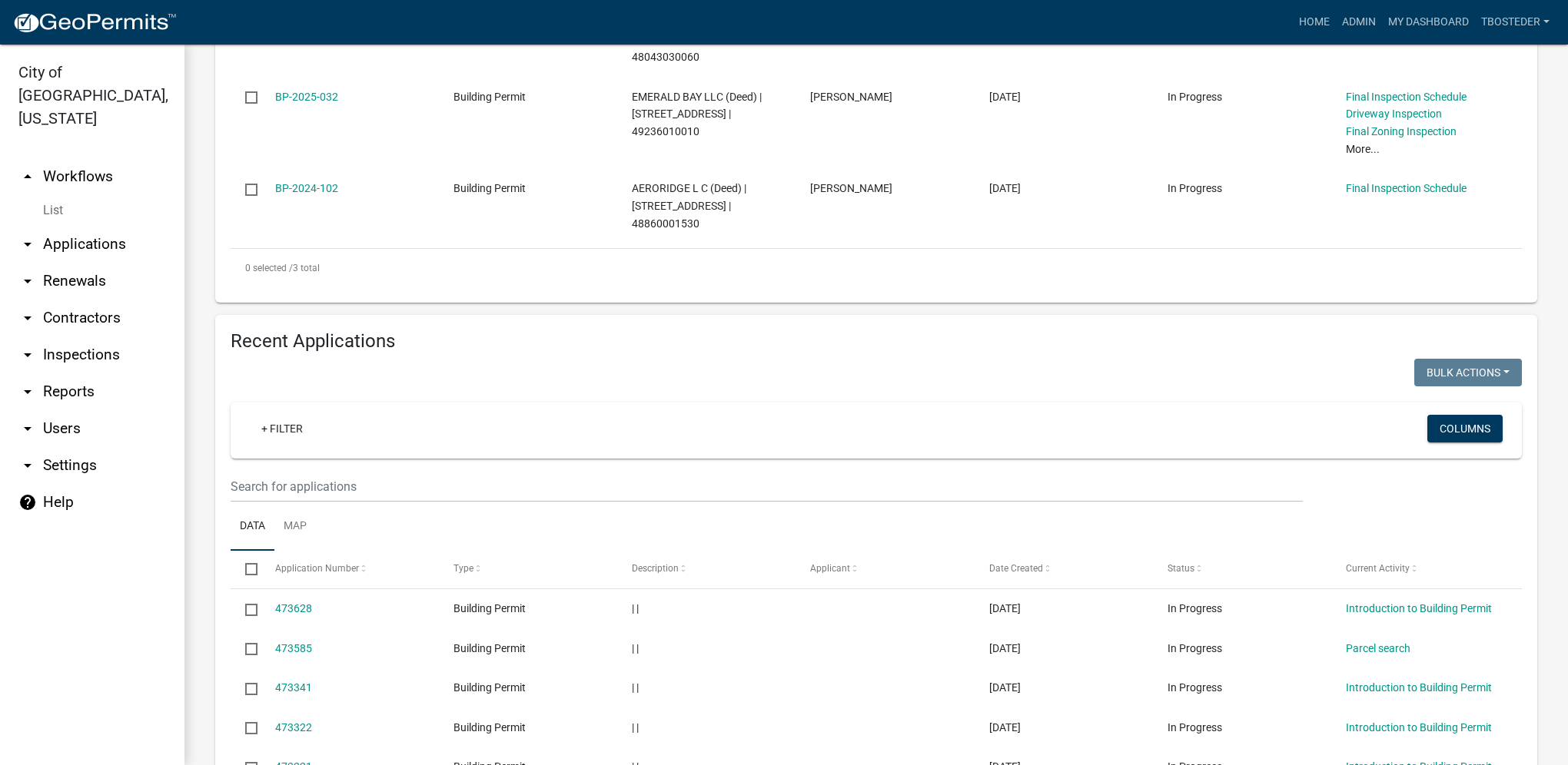
scroll to position [538, 0]
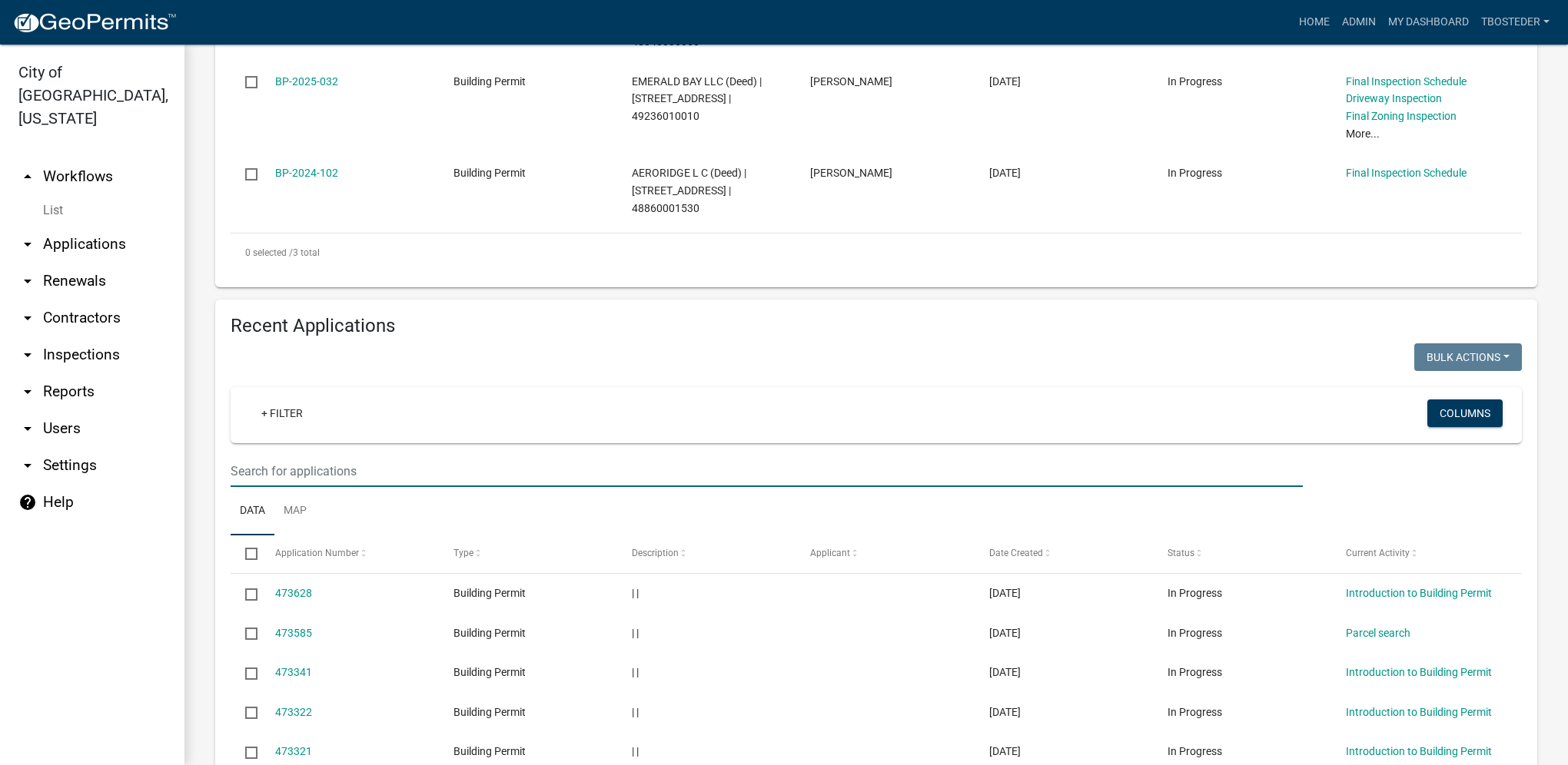
click at [335, 456] on input "text" at bounding box center [766, 471] width 1072 height 31
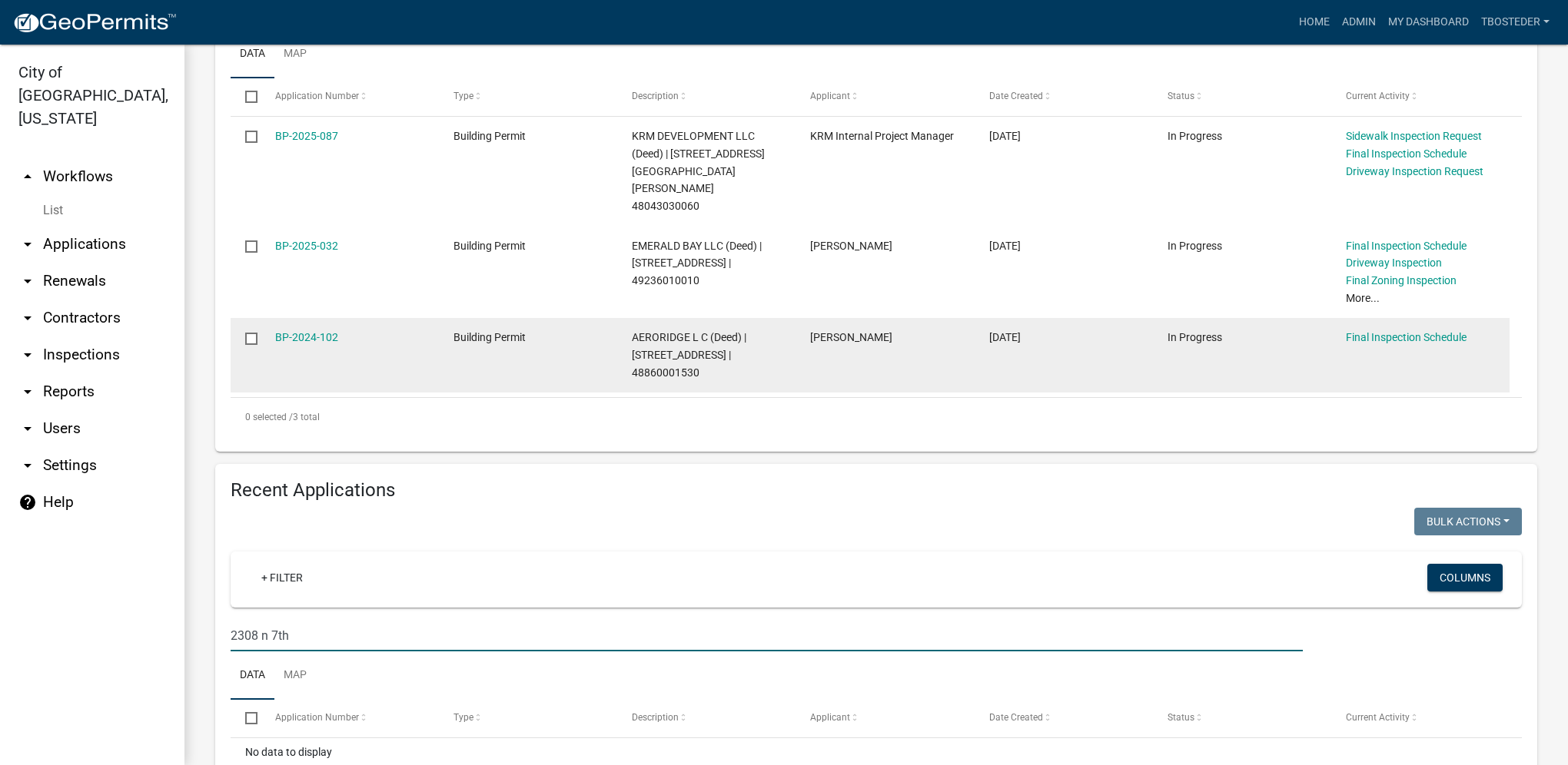
scroll to position [435, 0]
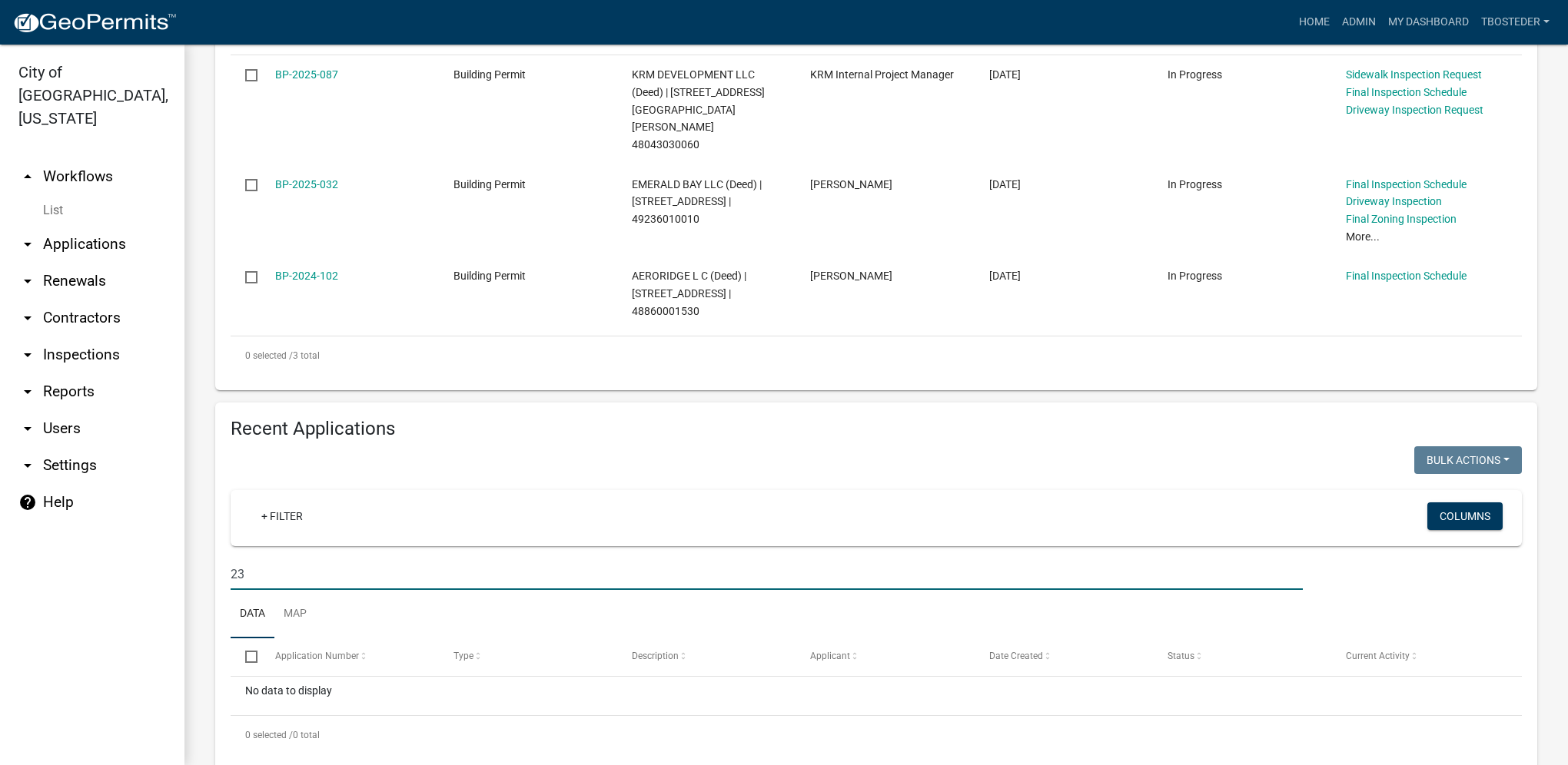
type input "2"
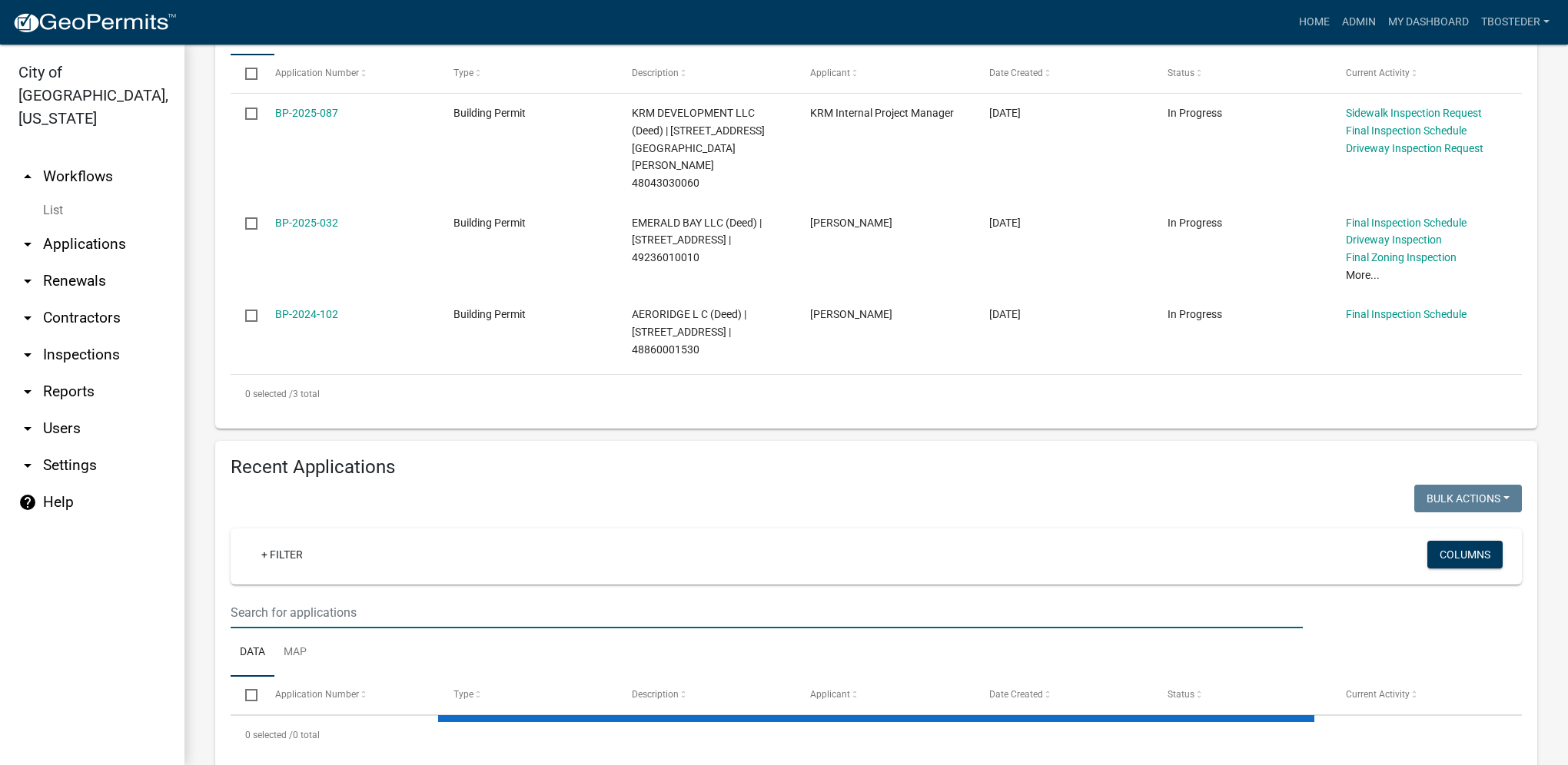
type input "s"
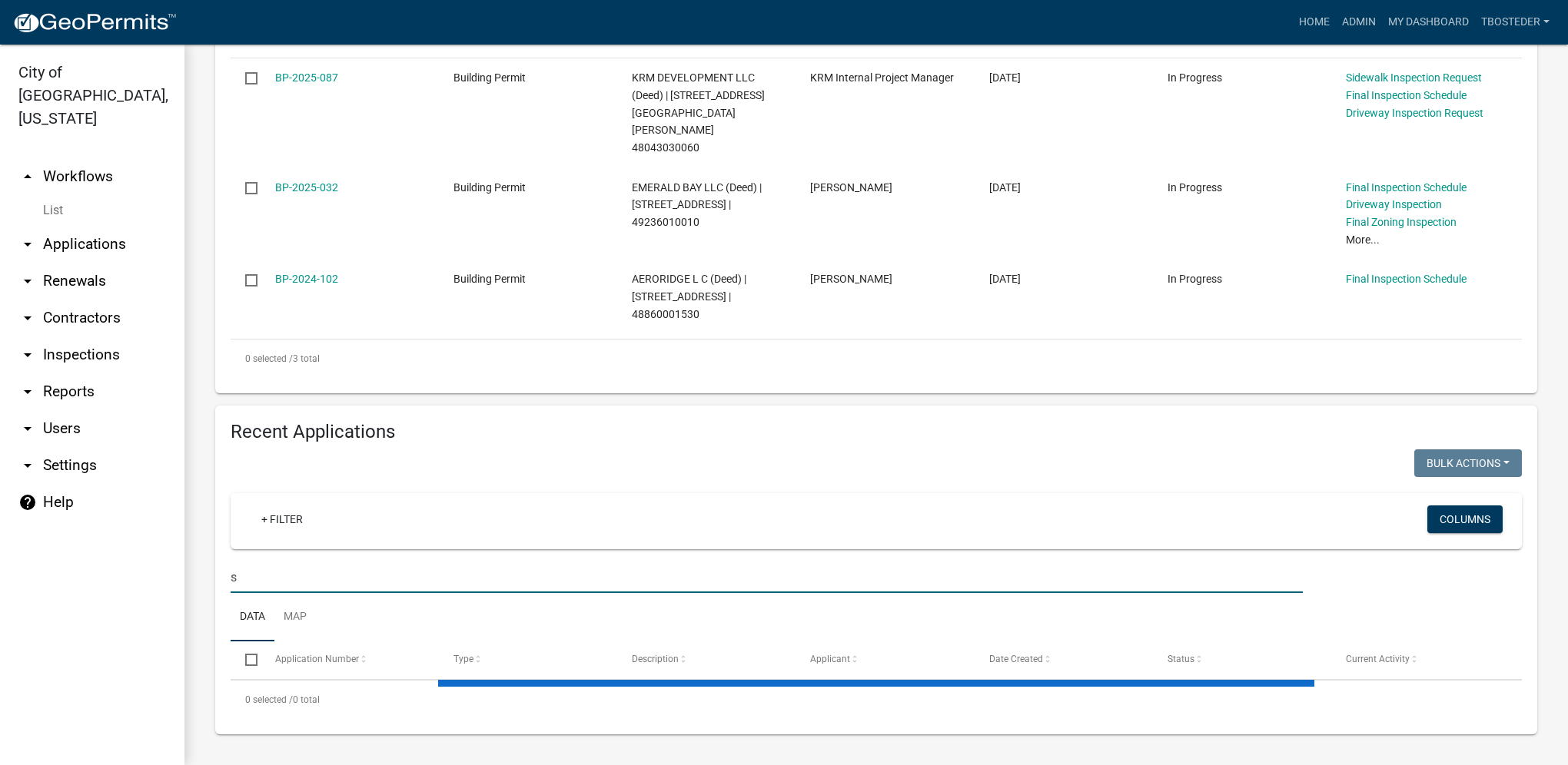
select select "1: 25"
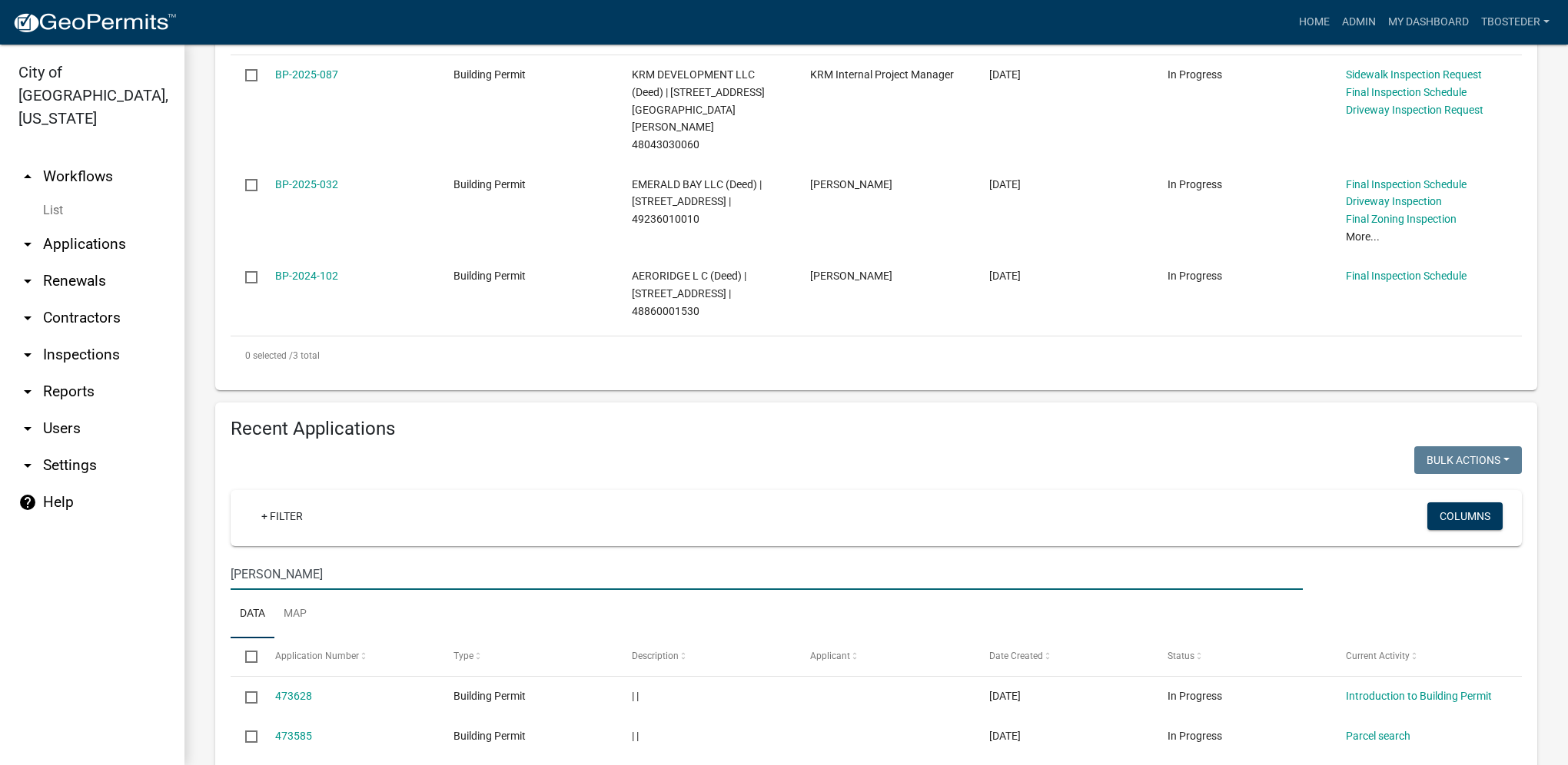
type input "[PERSON_NAME]"
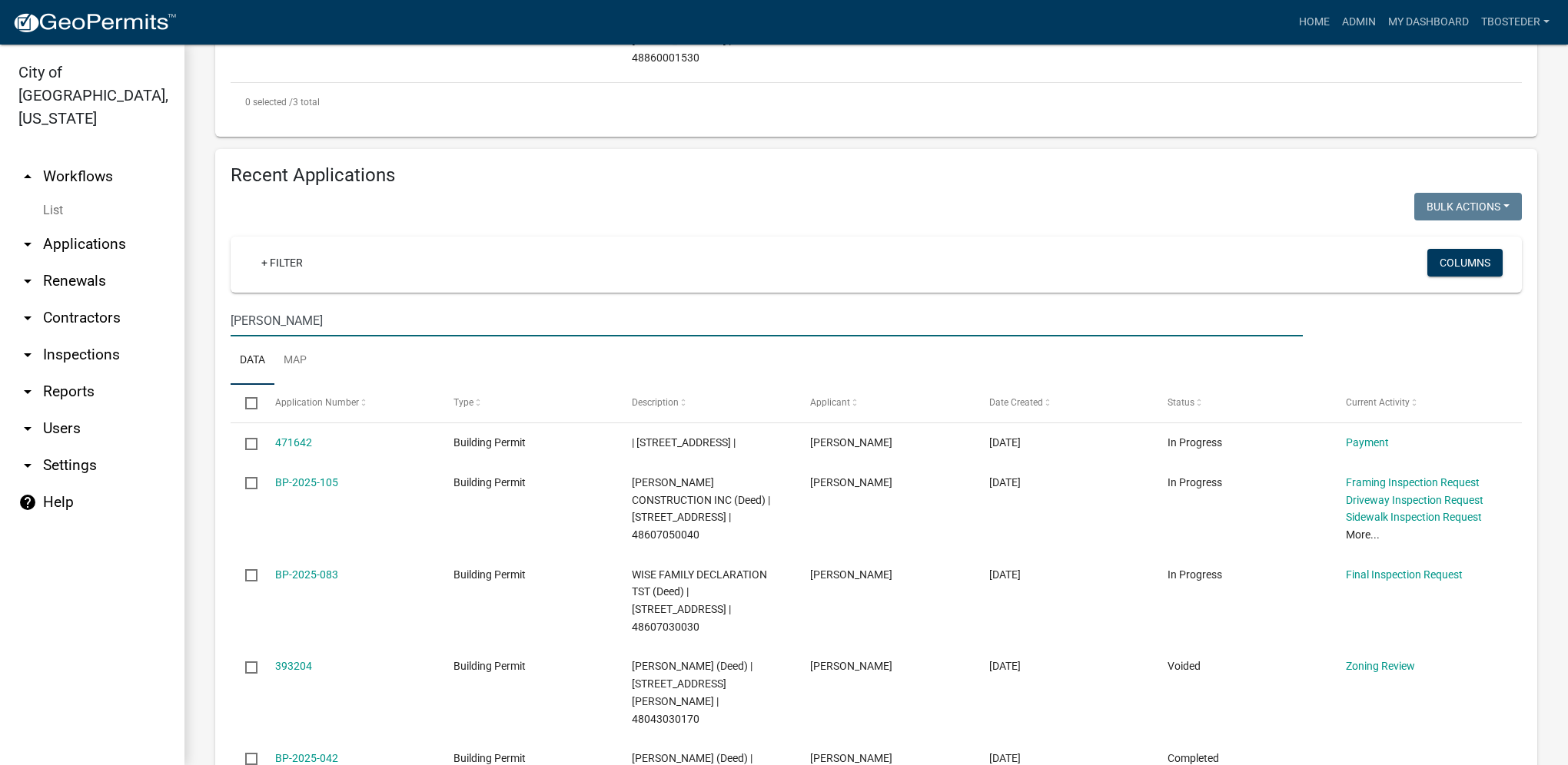
scroll to position [742, 0]
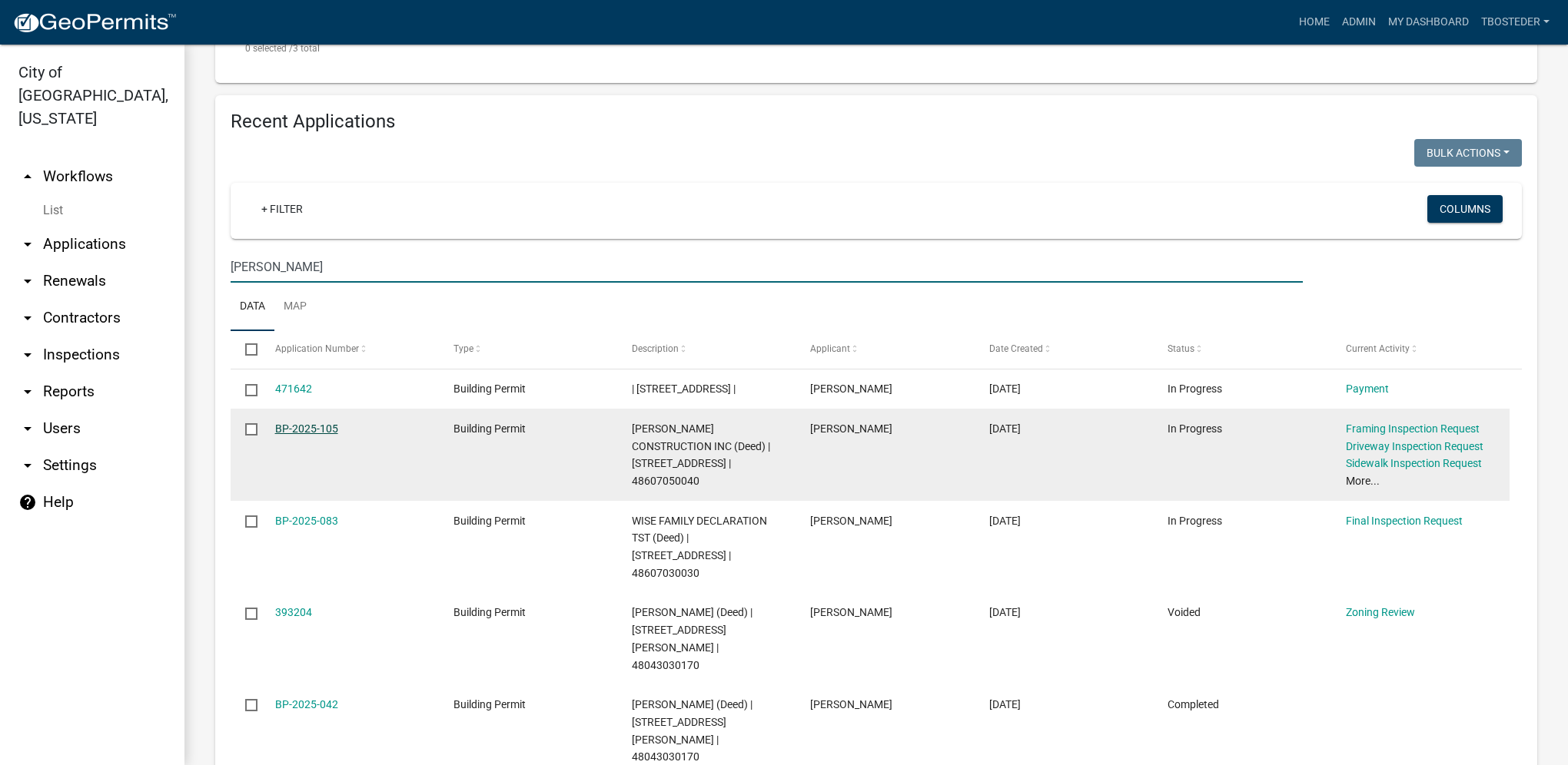
click at [327, 422] on link "BP-2025-105" at bounding box center [307, 428] width 63 height 12
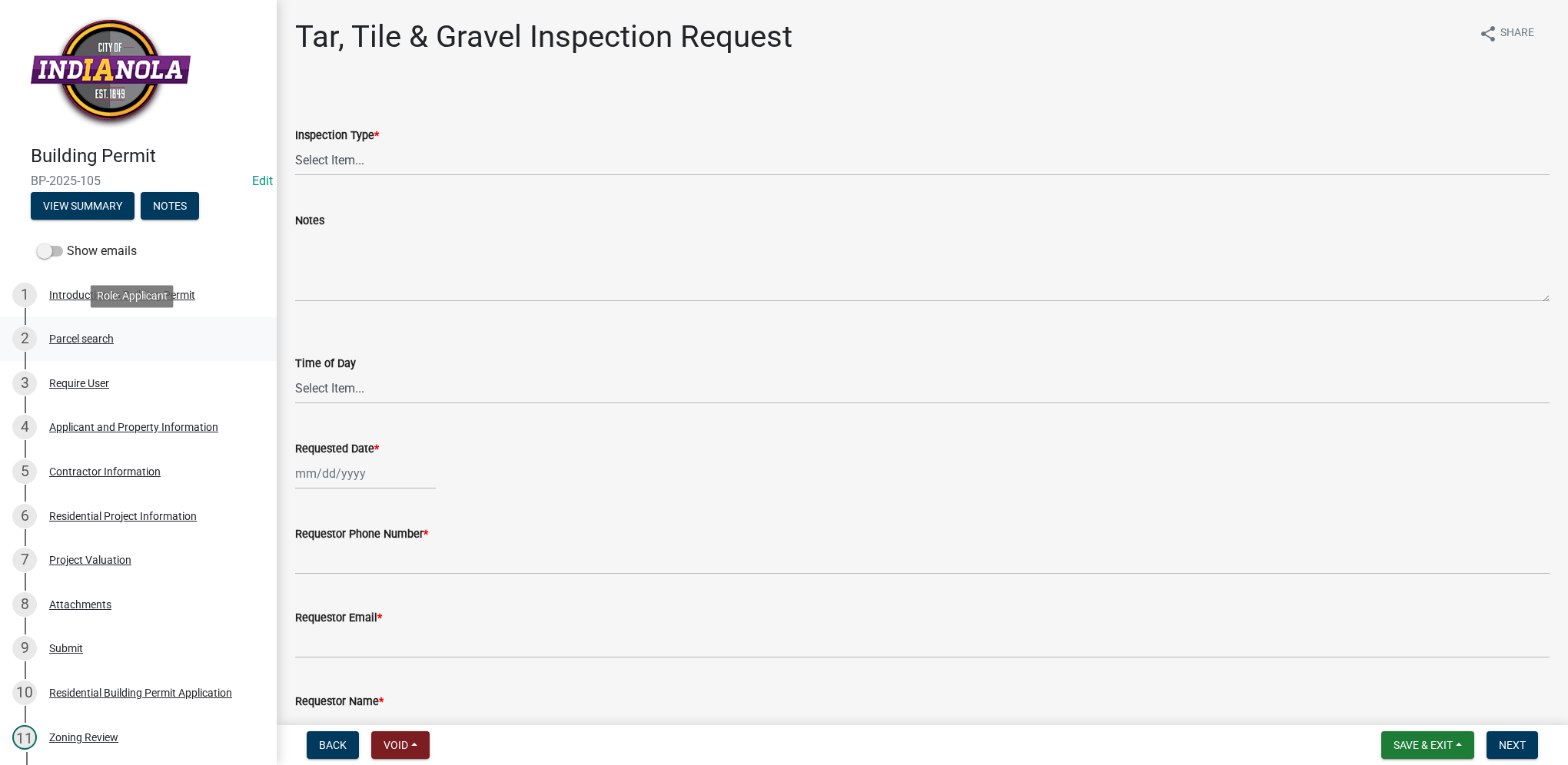
click at [105, 339] on div "Parcel search" at bounding box center [82, 339] width 64 height 11
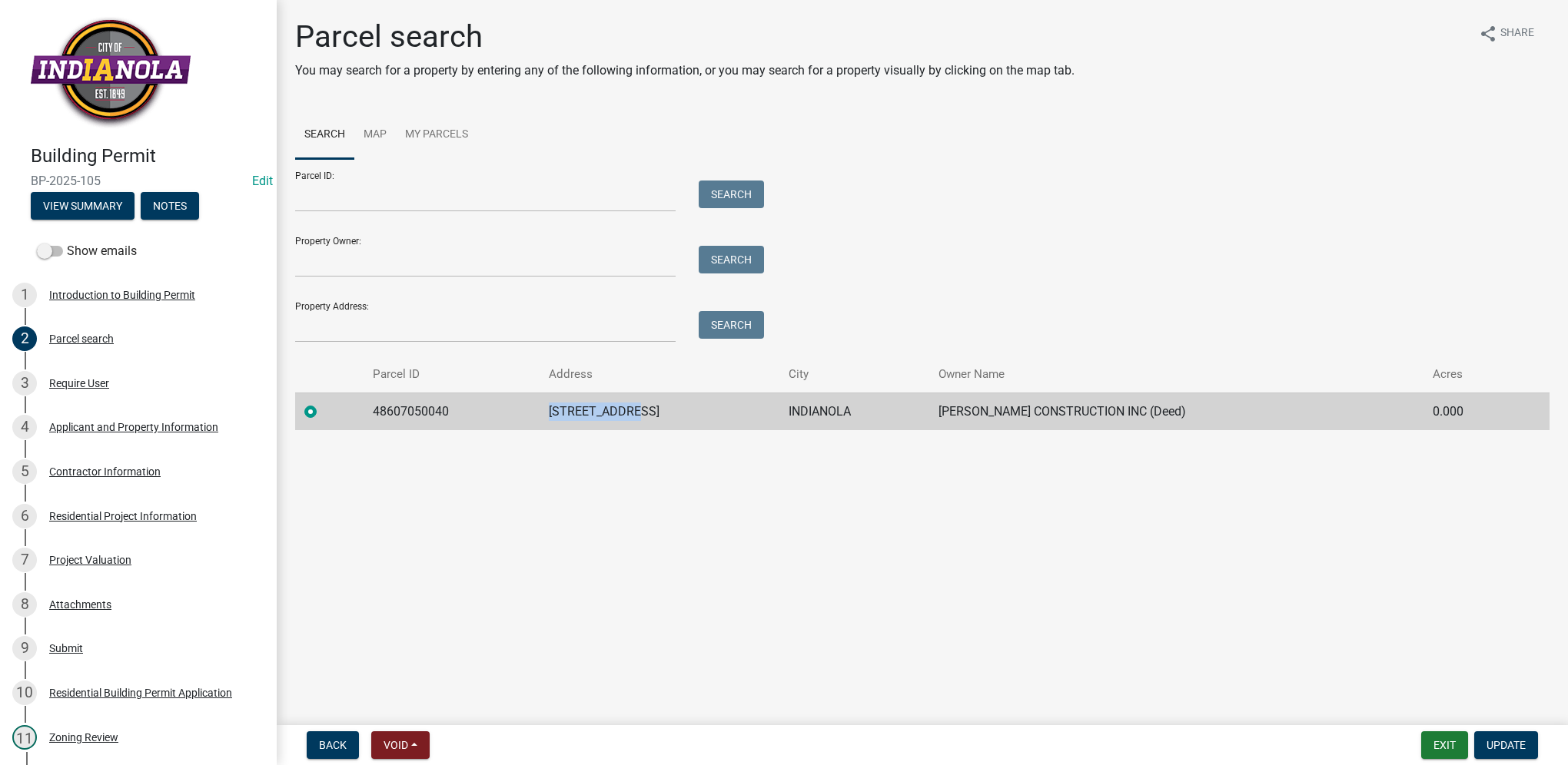
drag, startPoint x: 572, startPoint y: 411, endPoint x: 671, endPoint y: 412, distance: 99.0
click at [671, 412] on td "[STREET_ADDRESS]" at bounding box center [659, 411] width 240 height 38
drag, startPoint x: 671, startPoint y: 412, endPoint x: 655, endPoint y: 410, distance: 16.1
copy td "[STREET_ADDRESS]"
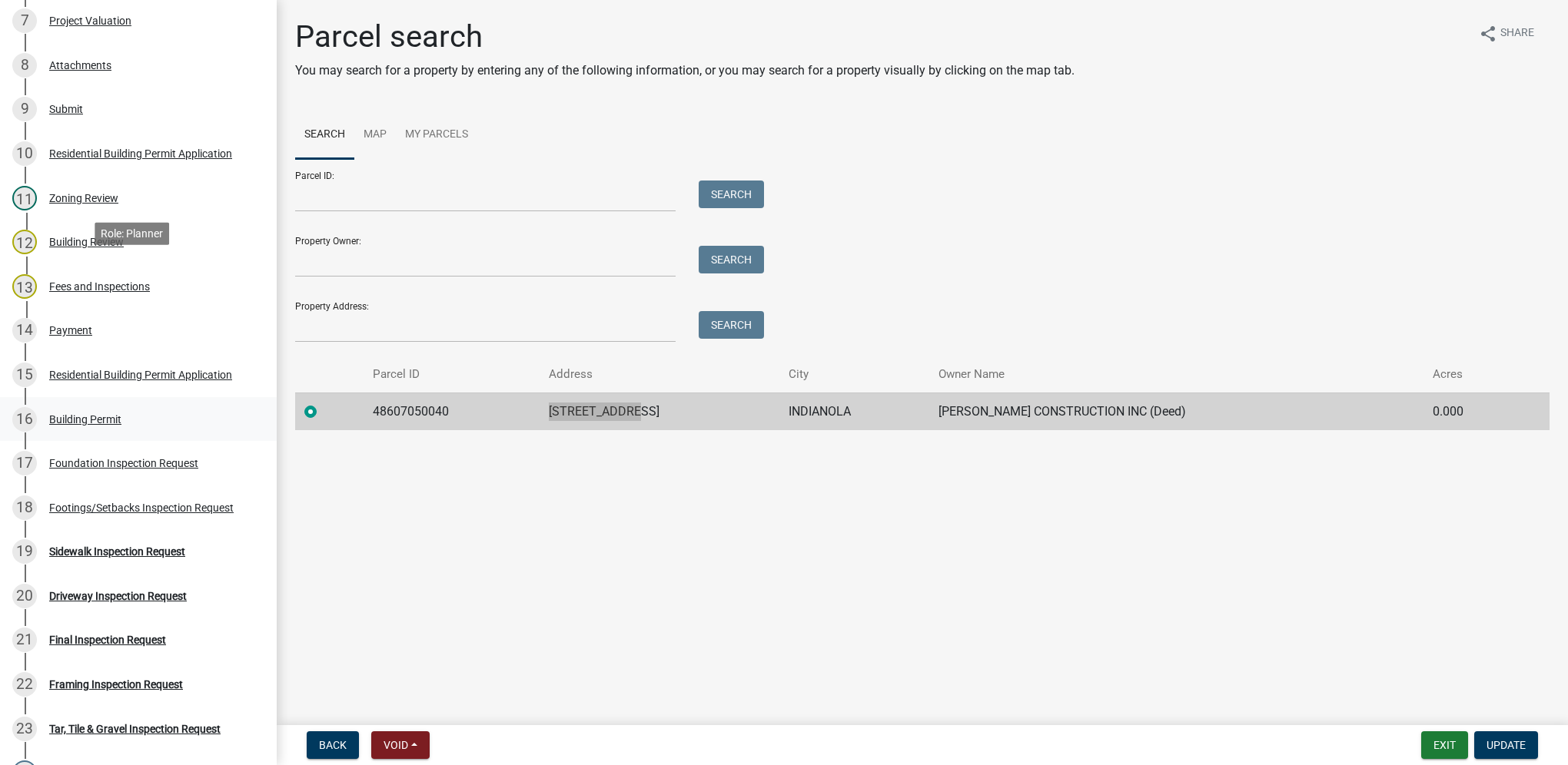
scroll to position [614, 0]
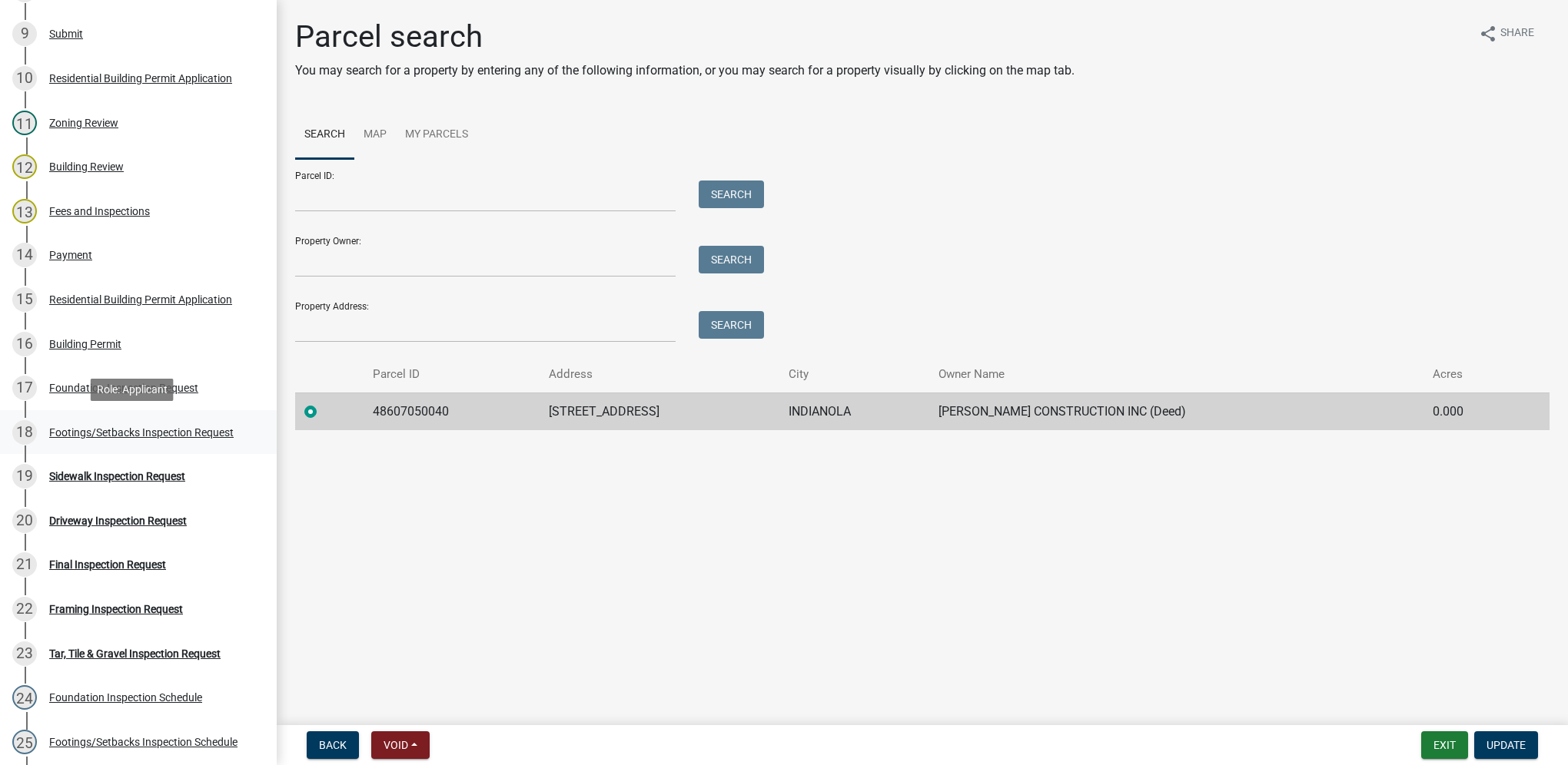
click at [215, 435] on div "Footings/Setbacks Inspection Request" at bounding box center [141, 433] width 185 height 11
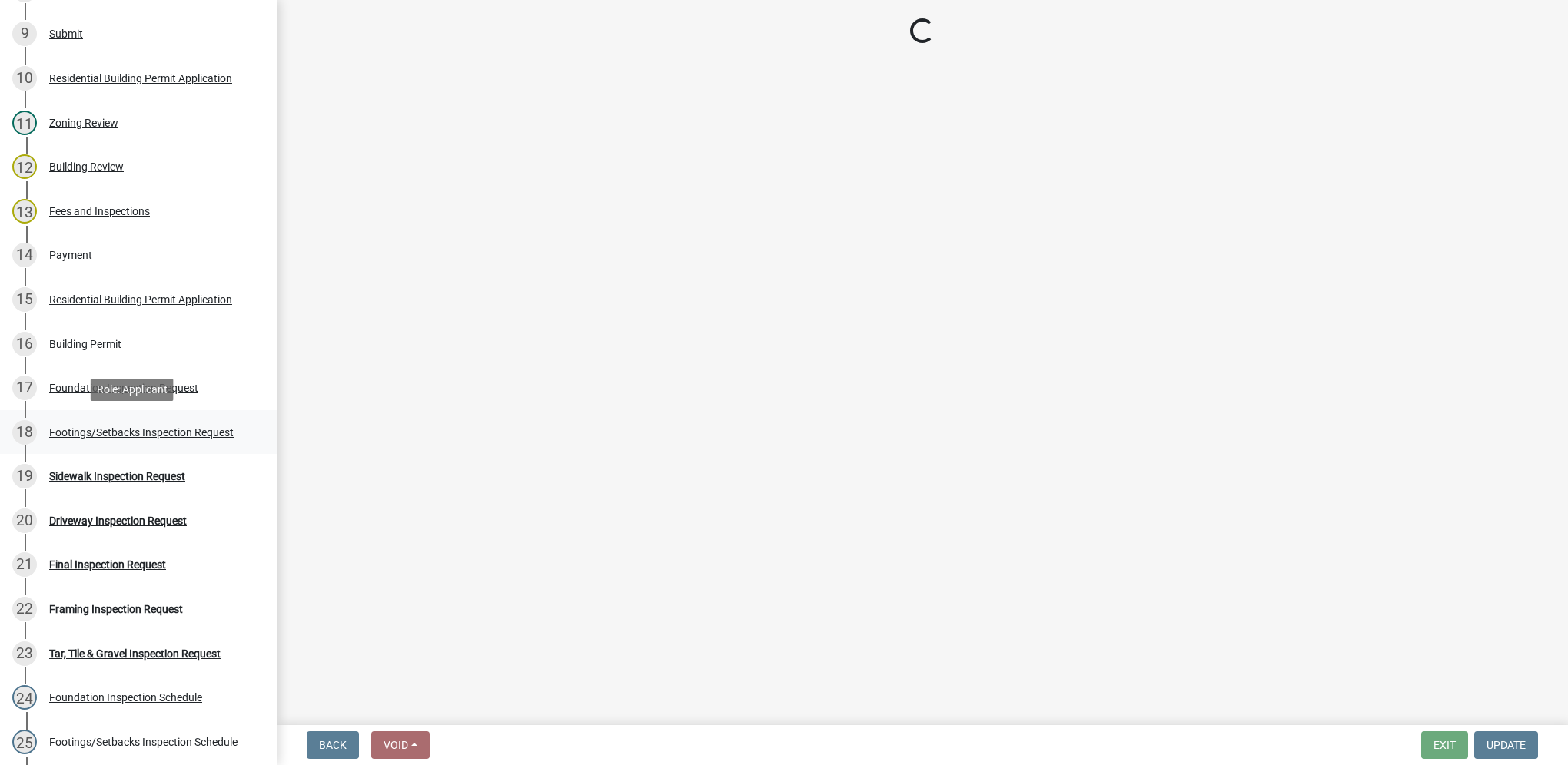
select select "31d1f77b-2535-448a-860d-f15fb204707d"
select select "e2425e86-bc0a-4638-8dbc-f5bad8ae1679"
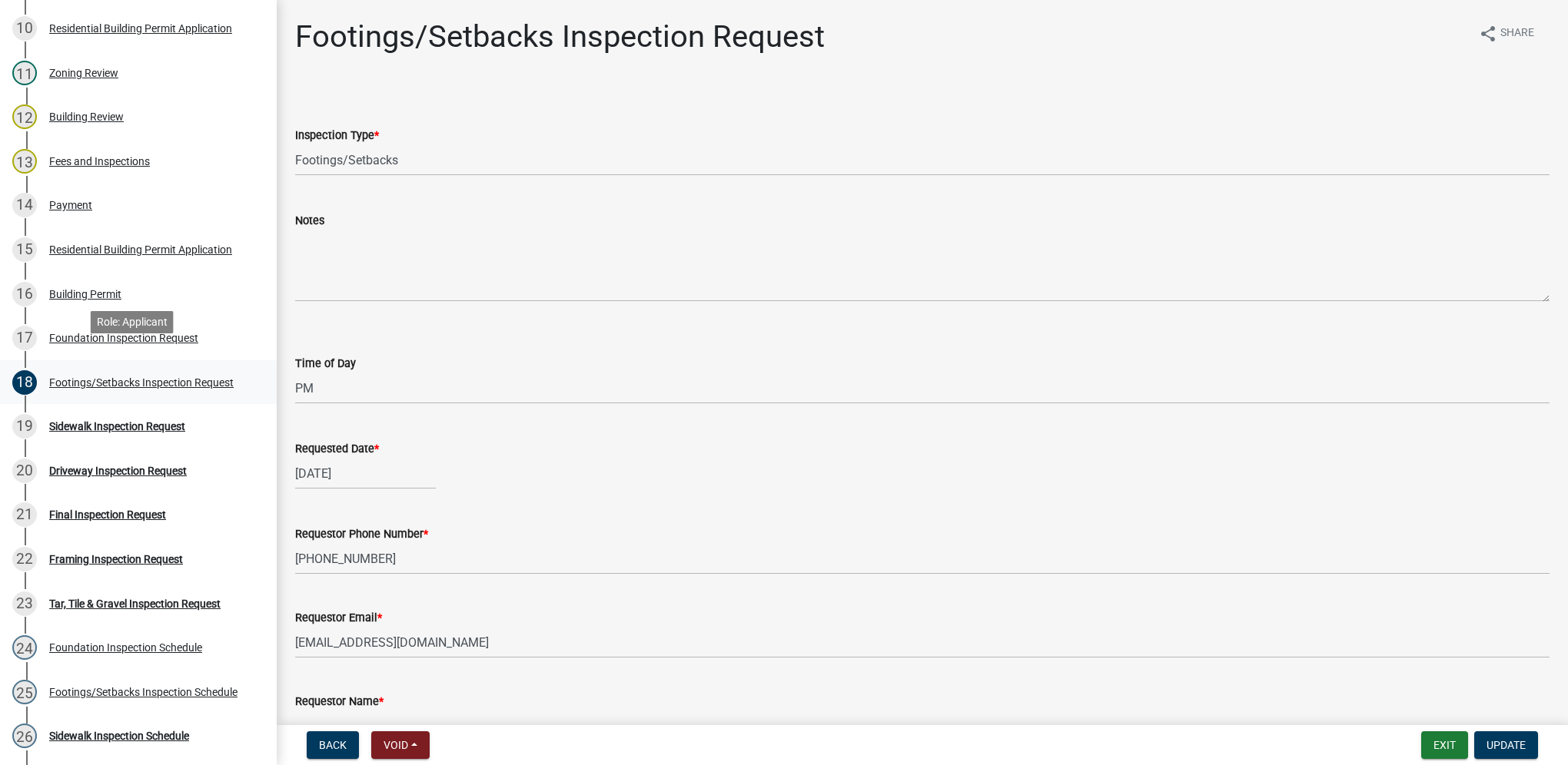
scroll to position [692, 0]
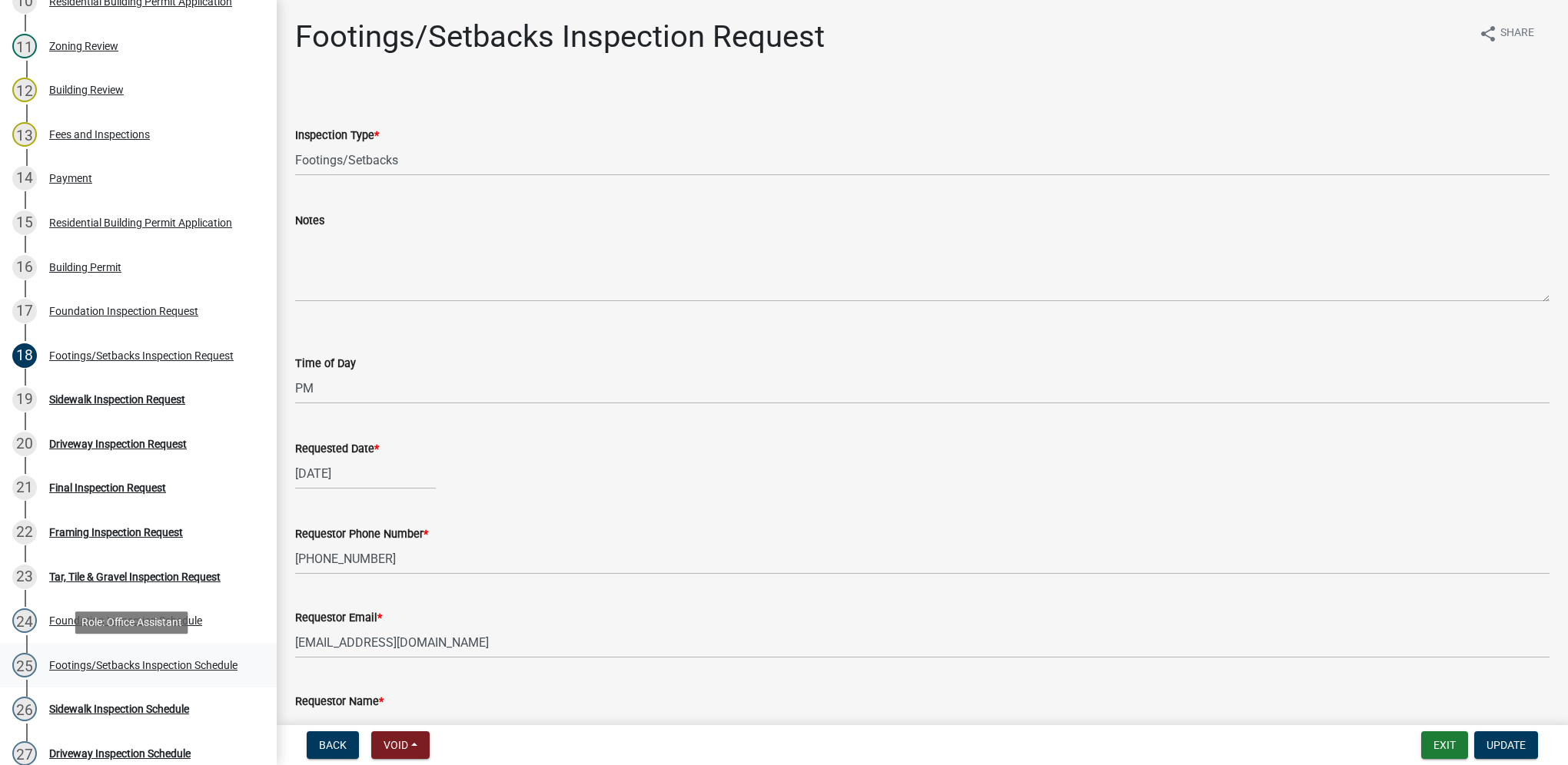
click at [164, 661] on div "Footings/Setbacks Inspection Schedule" at bounding box center [143, 666] width 188 height 11
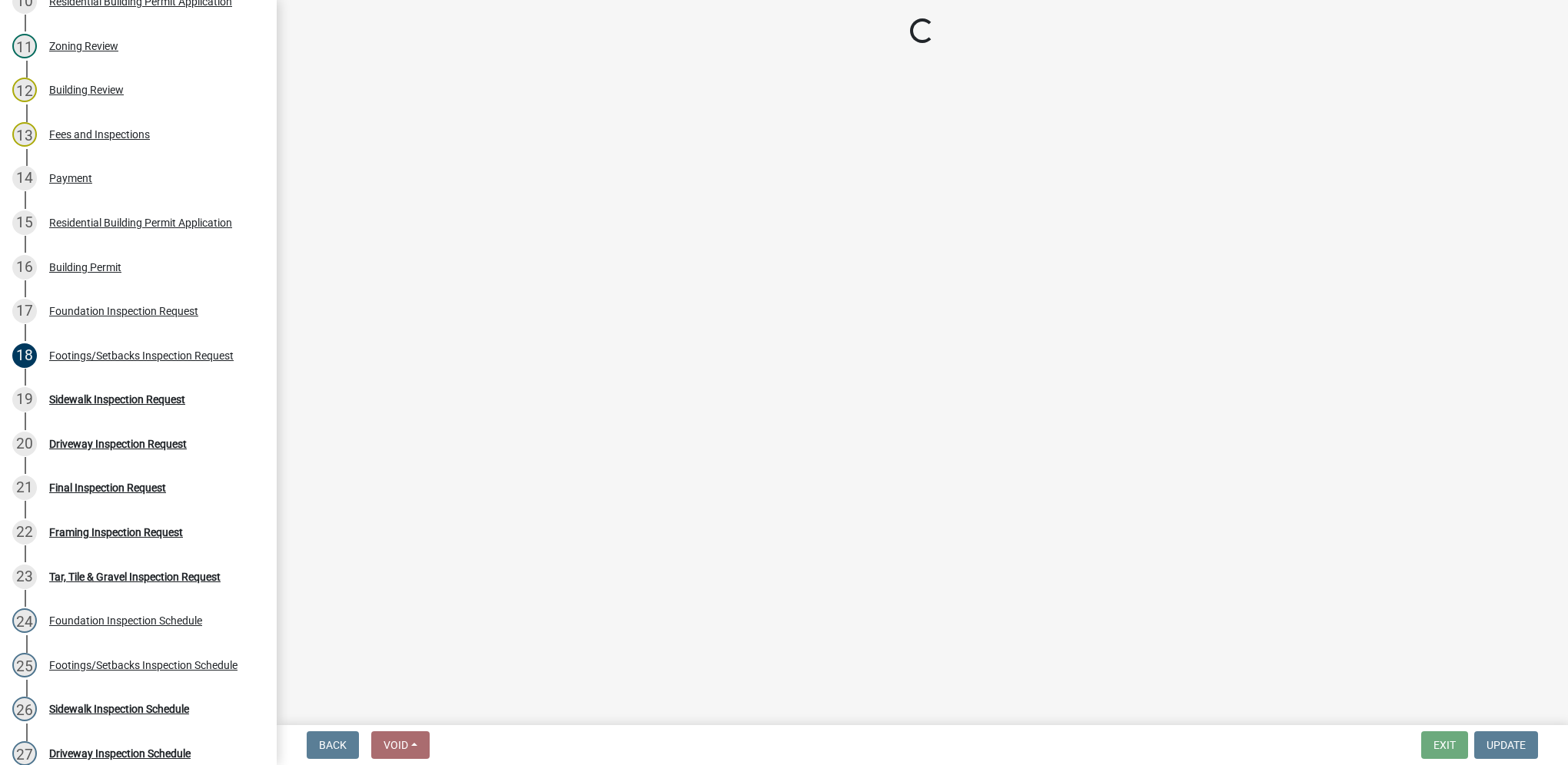
select select "27b8dde7-9ed4-44e4-ae8e-5969b60be3e6"
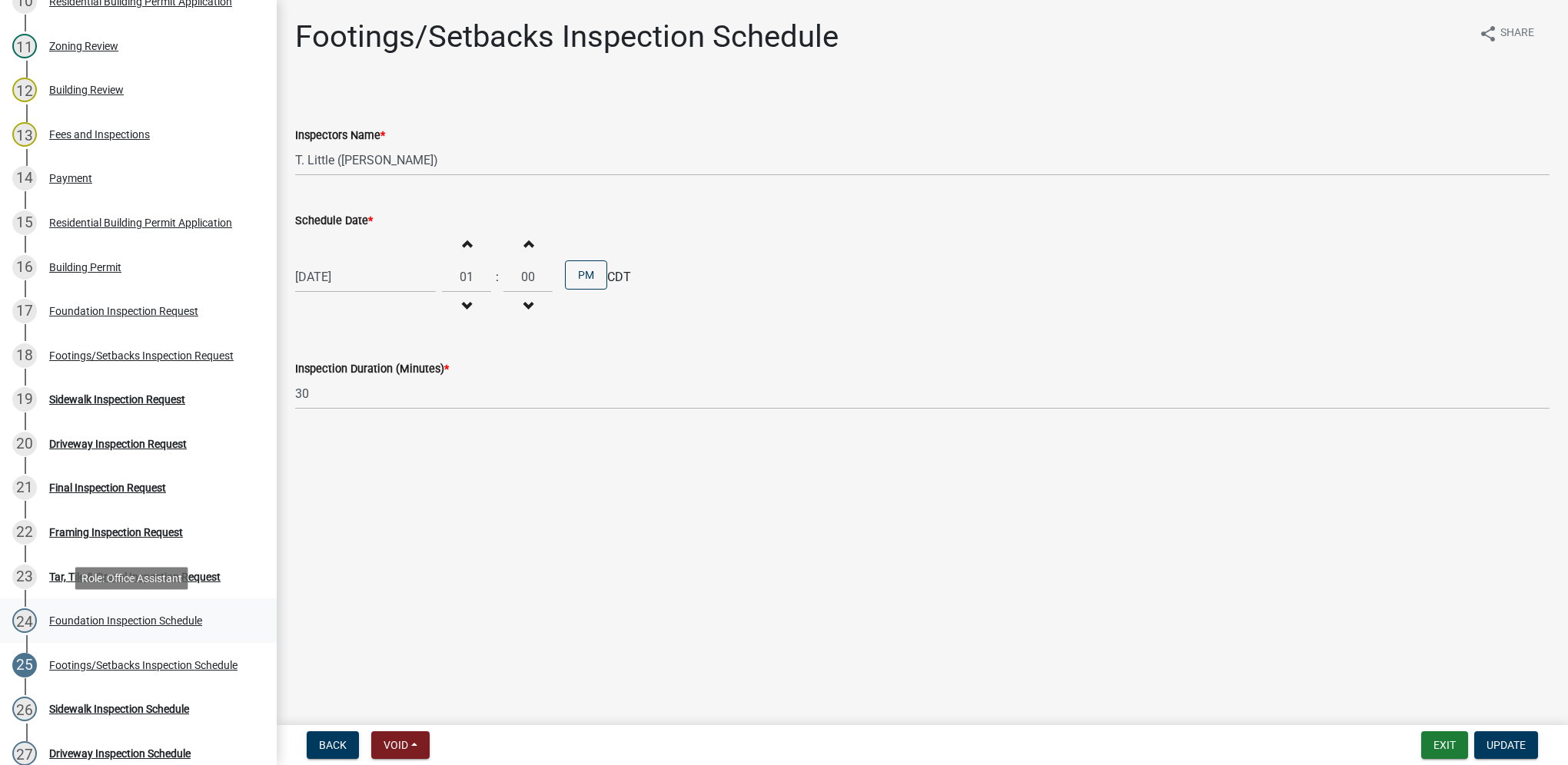
click at [192, 606] on link "24 Foundation Inspection Schedule" at bounding box center [138, 621] width 276 height 45
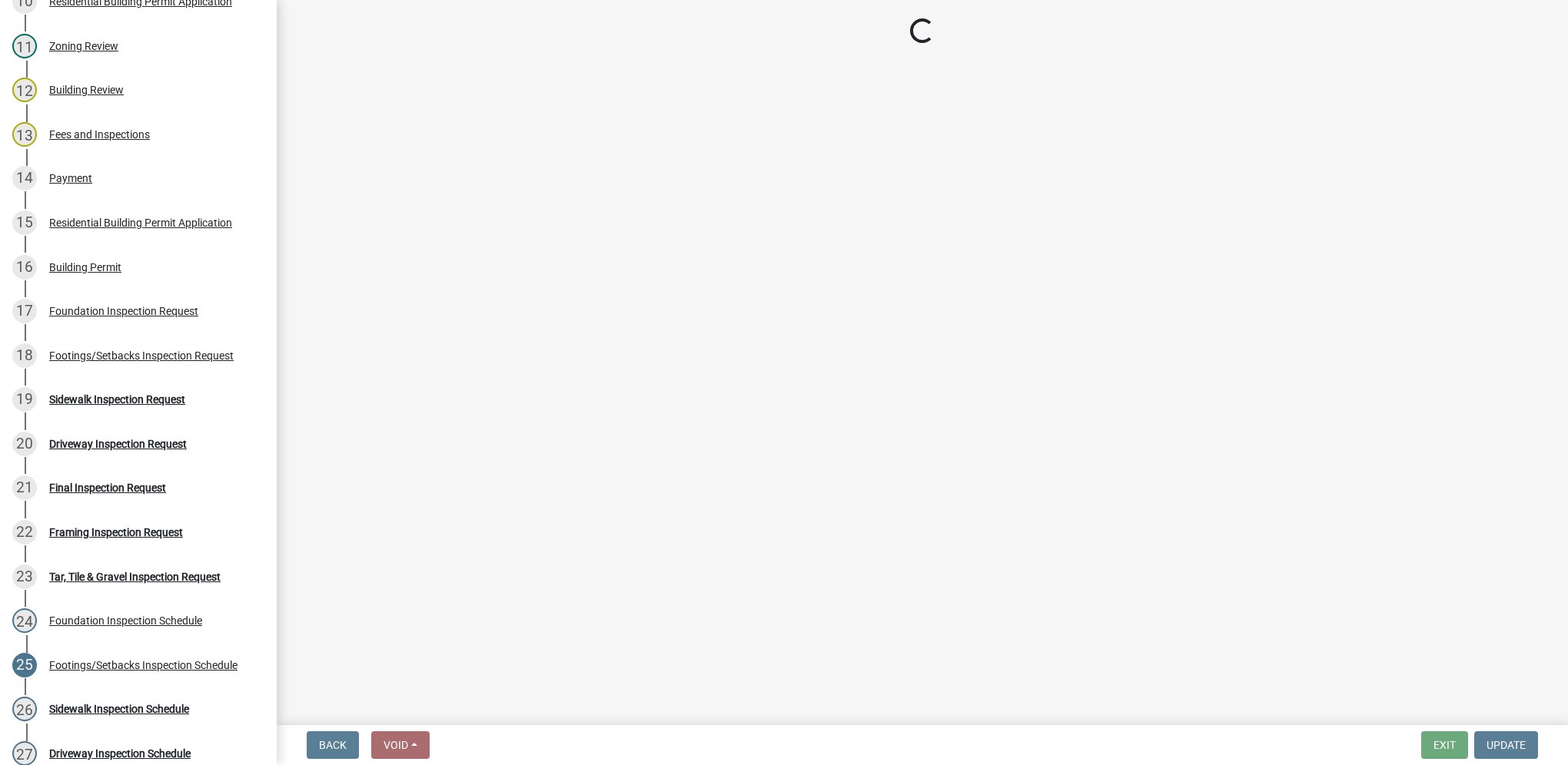
select select "27b8dde7-9ed4-44e4-ae8e-5969b60be3e6"
